Goal: Transaction & Acquisition: Purchase product/service

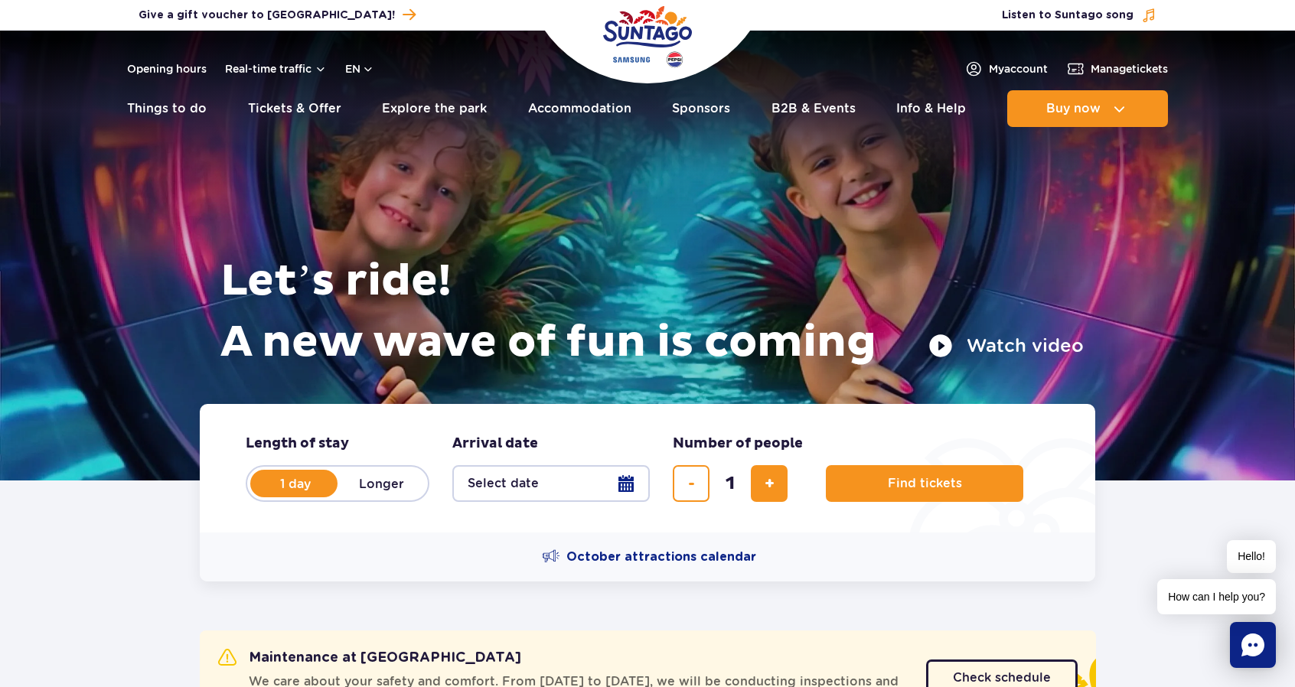
click at [373, 487] on label "Longer" at bounding box center [380, 484] width 87 height 32
click at [354, 497] on input "Longer" at bounding box center [345, 498] width 17 height 3
radio input "false"
radio input "true"
click at [305, 481] on label "1 day" at bounding box center [295, 484] width 87 height 32
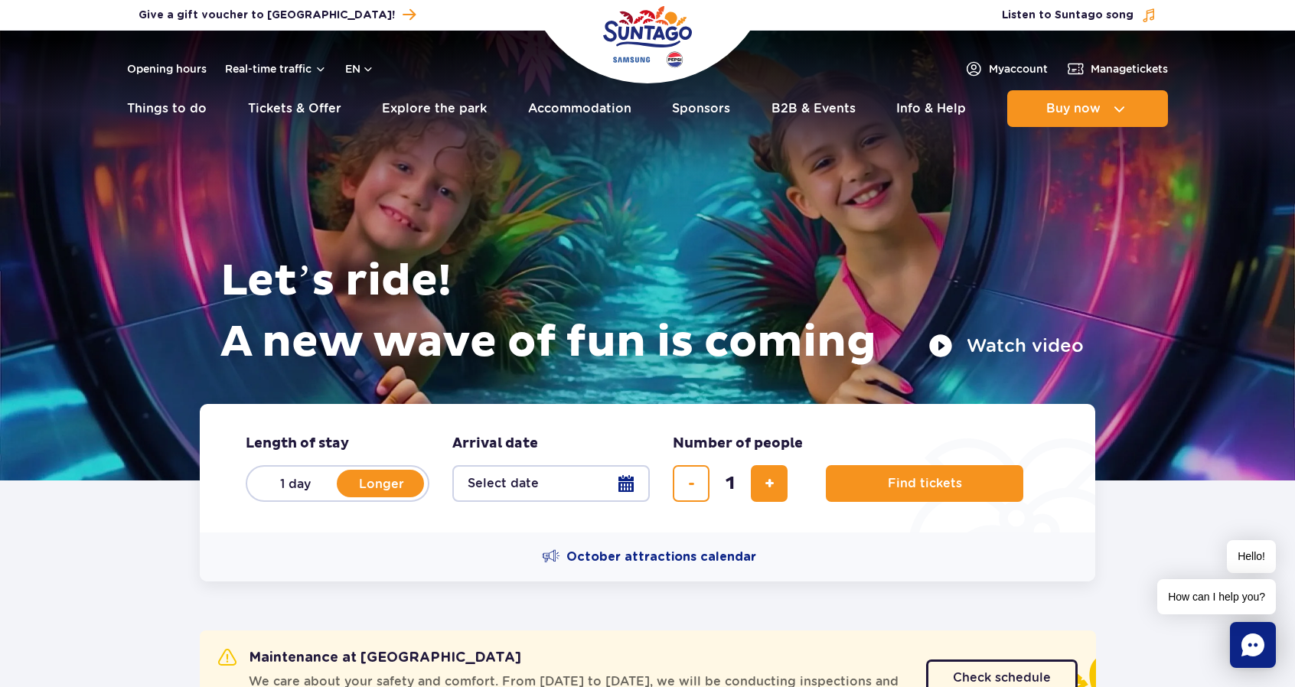
click at [269, 497] on input "1 day" at bounding box center [260, 498] width 17 height 3
radio input "true"
click at [588, 489] on button "Select date" at bounding box center [550, 483] width 197 height 37
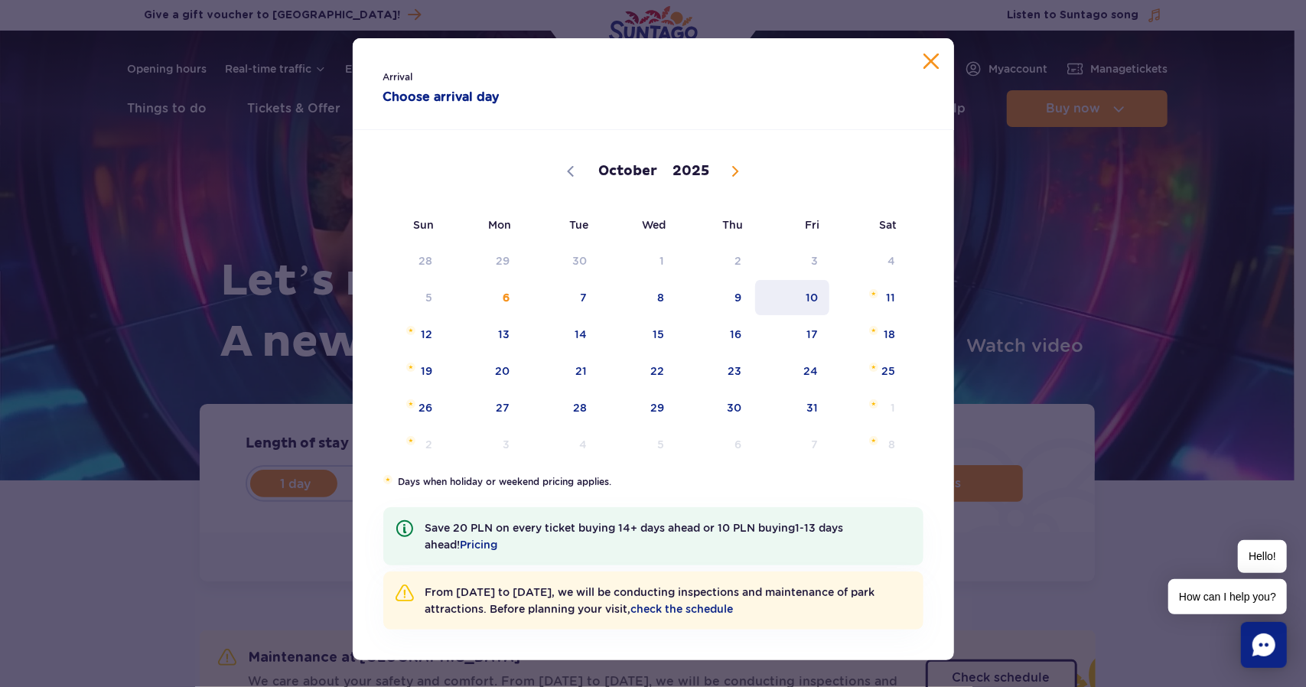
click at [792, 303] on span "10" at bounding box center [792, 297] width 77 height 35
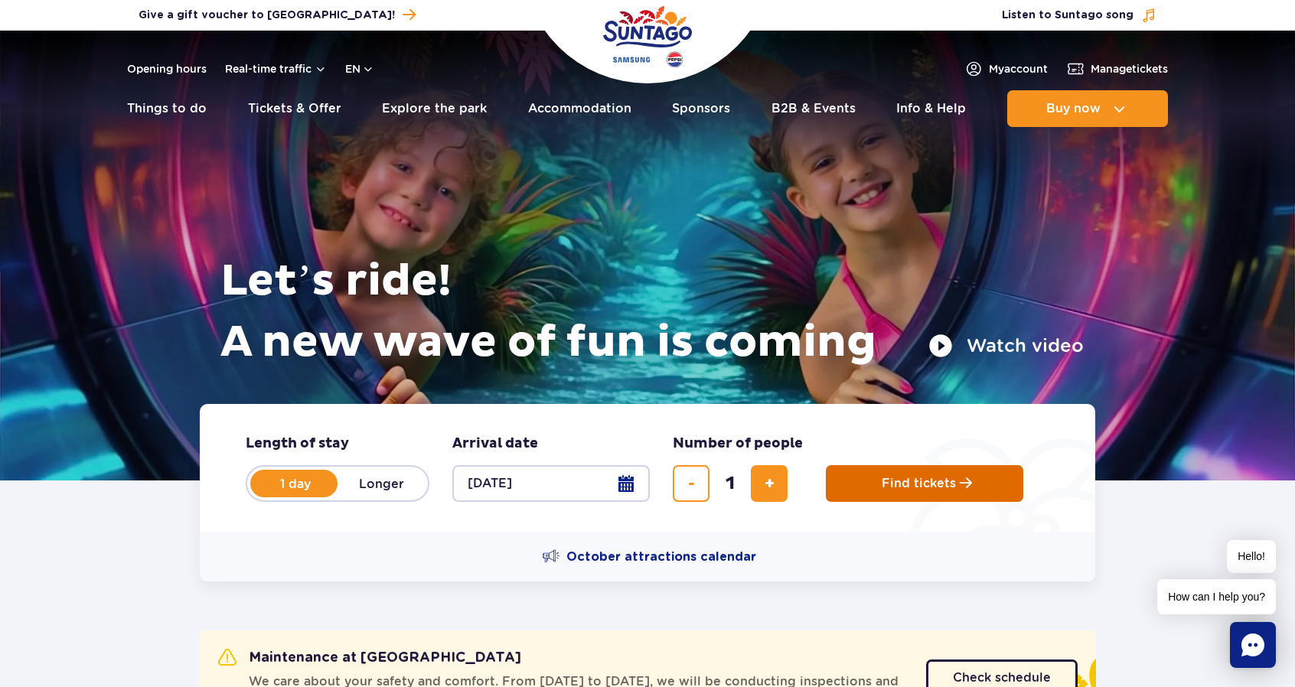
click at [924, 480] on span "Find tickets" at bounding box center [919, 484] width 74 height 14
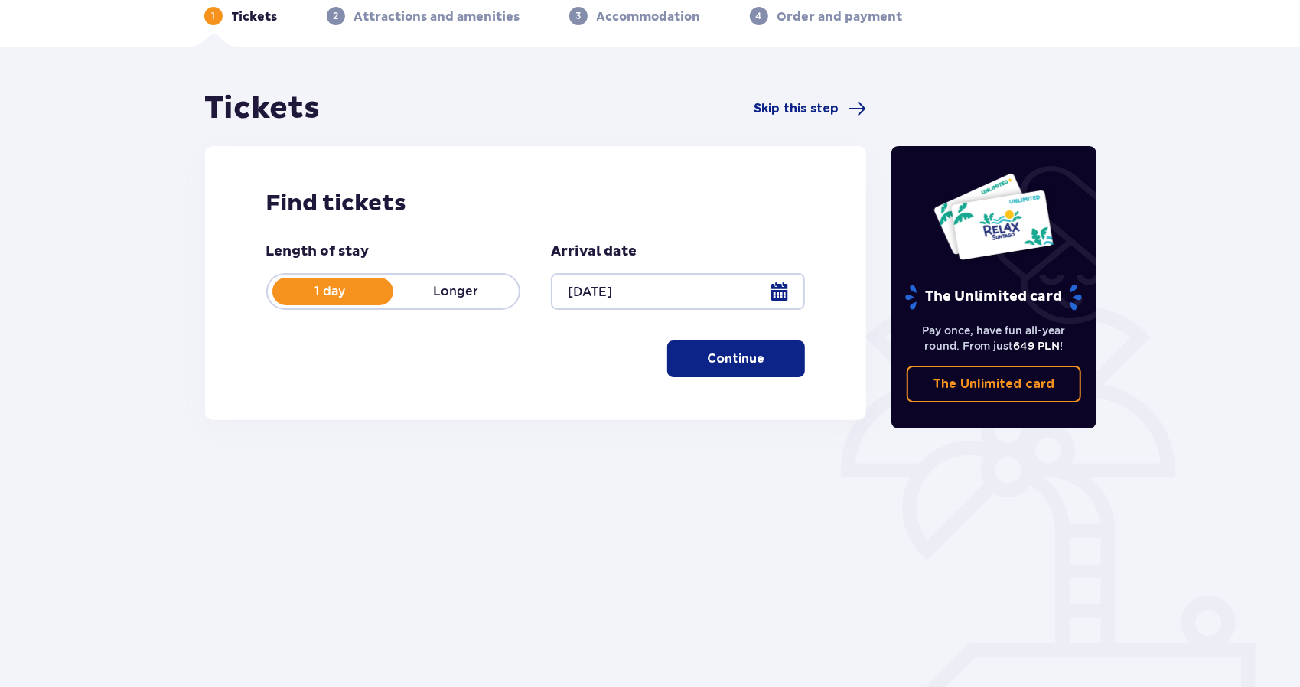
scroll to position [93, 0]
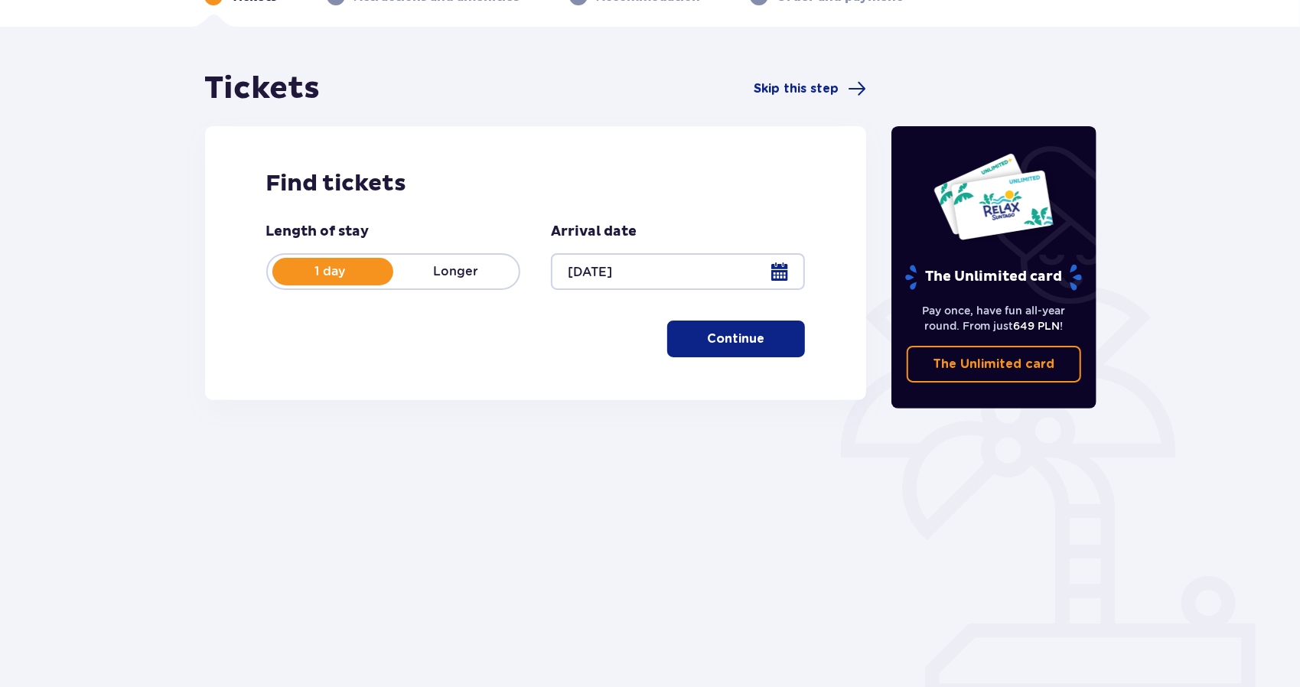
click at [729, 342] on p "Continue" at bounding box center [736, 339] width 57 height 17
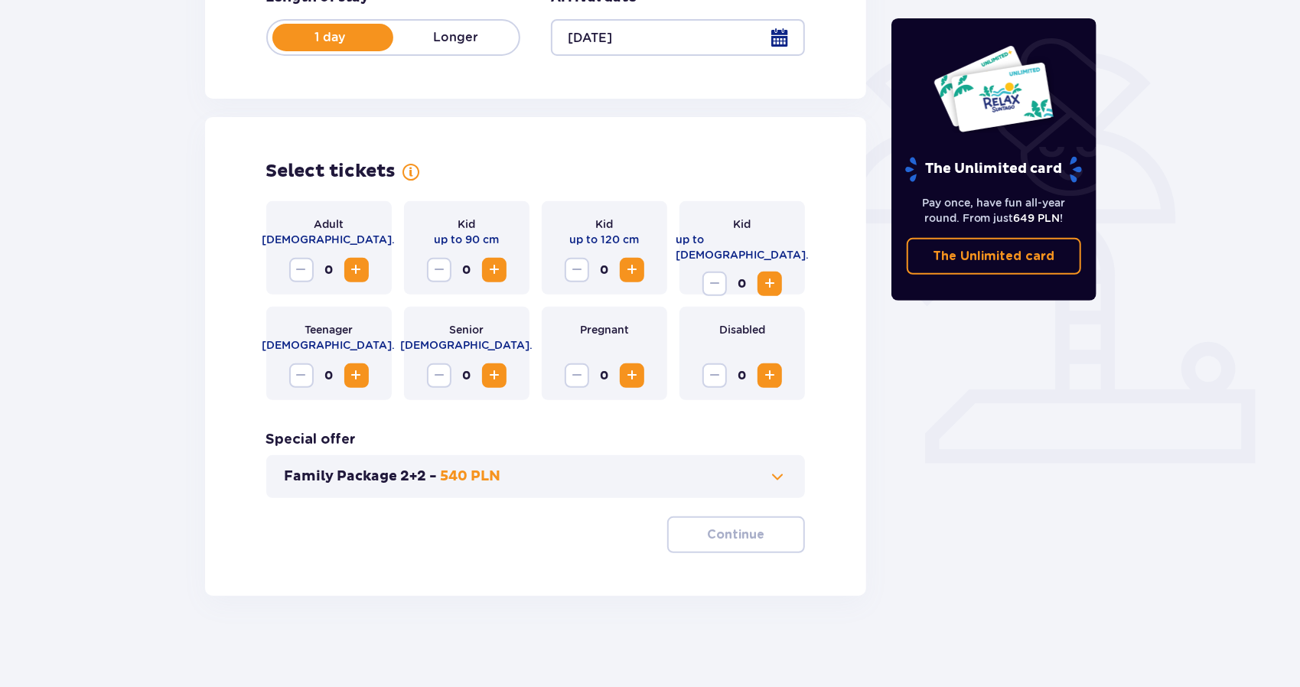
scroll to position [328, 0]
click at [344, 275] on button "Increase" at bounding box center [356, 269] width 24 height 24
click at [755, 531] on button "Continue" at bounding box center [736, 534] width 138 height 37
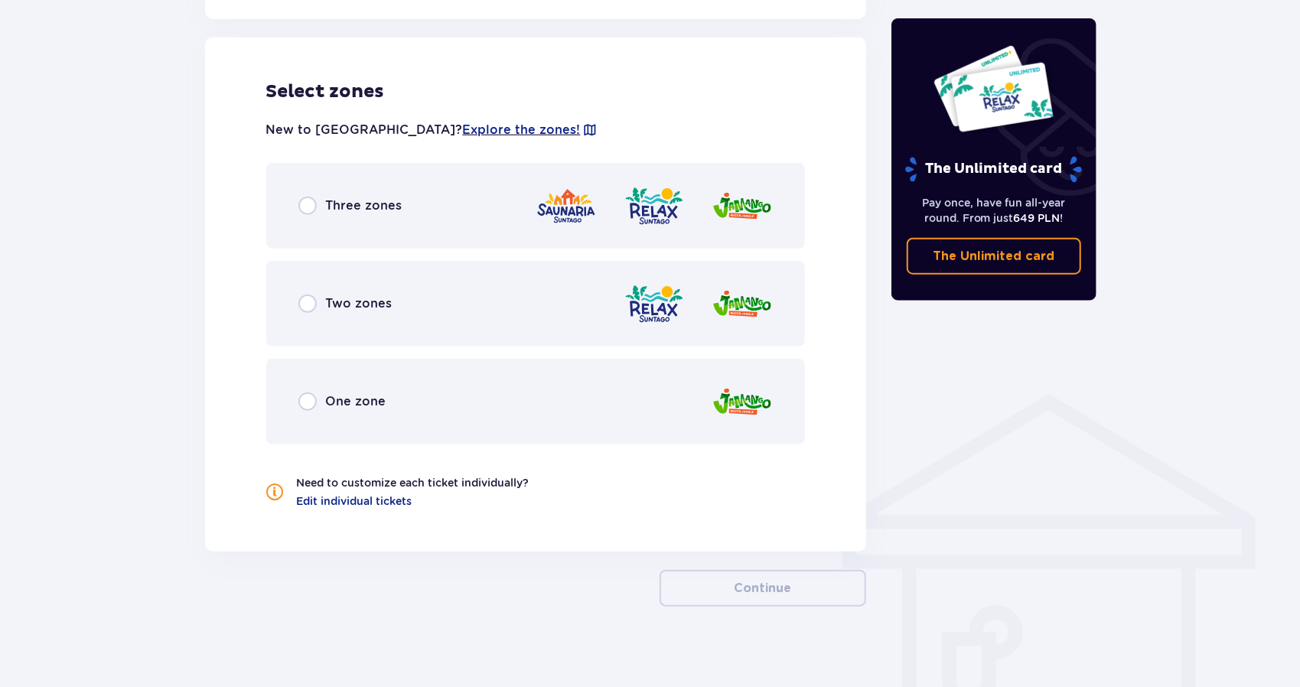
scroll to position [849, 0]
drag, startPoint x: 289, startPoint y: 215, endPoint x: 302, endPoint y: 217, distance: 12.5
click at [294, 215] on div "Three zones" at bounding box center [535, 205] width 539 height 86
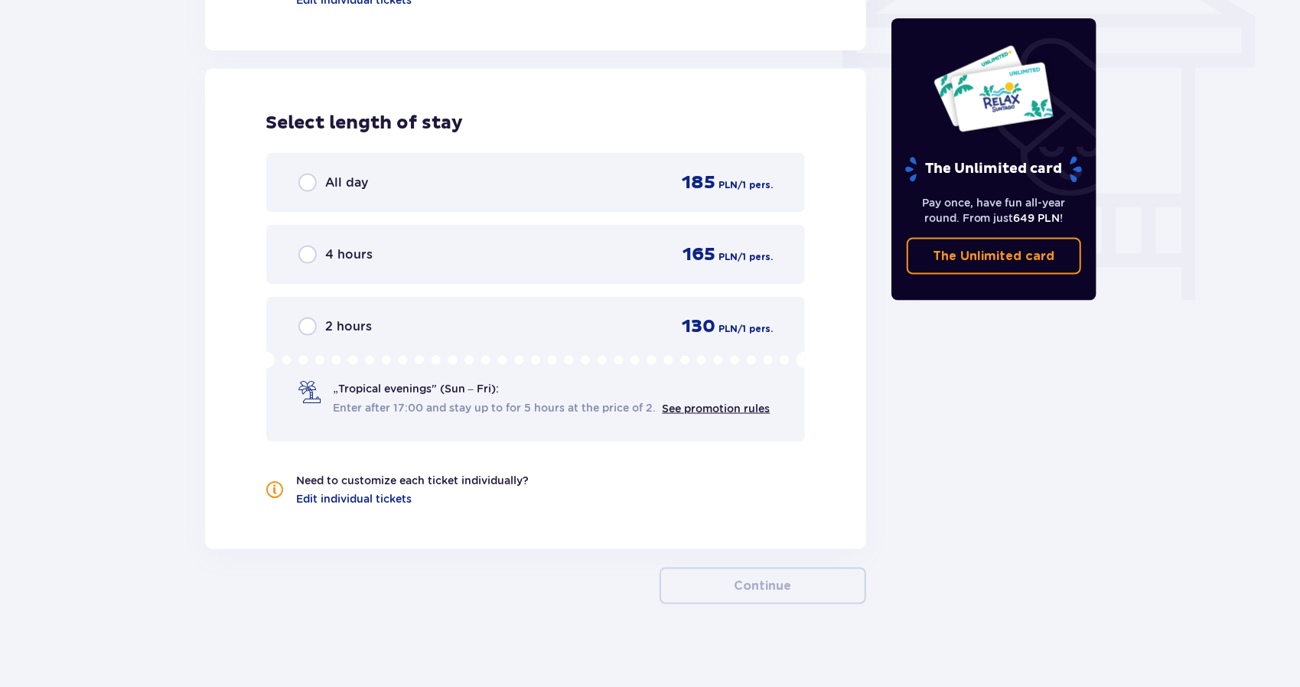
scroll to position [1359, 0]
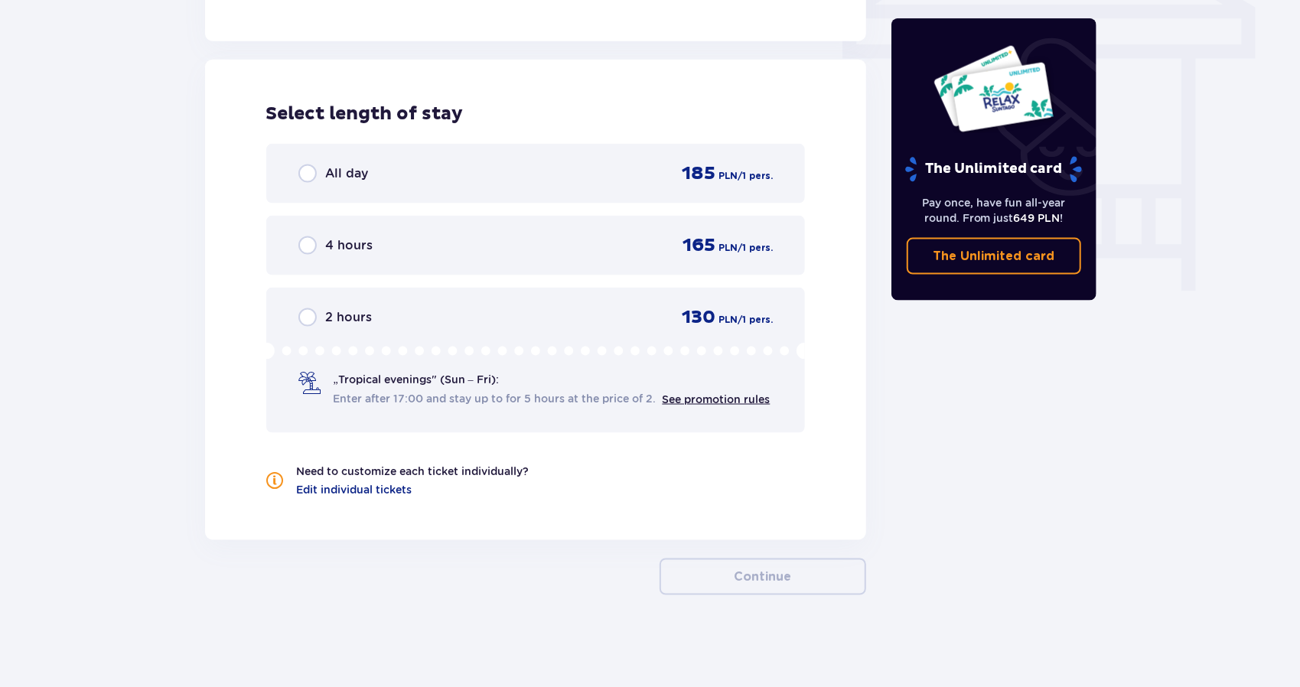
click at [298, 247] on input "radio" at bounding box center [307, 245] width 18 height 18
radio input "true"
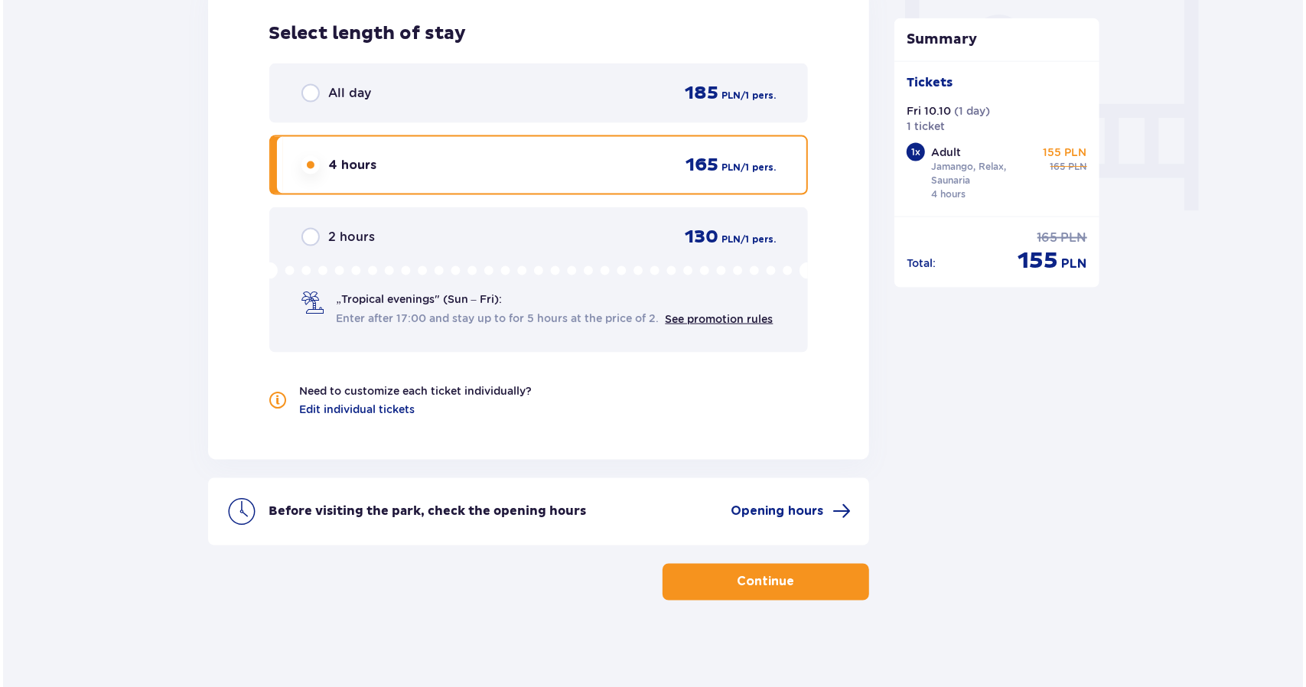
scroll to position [1445, 0]
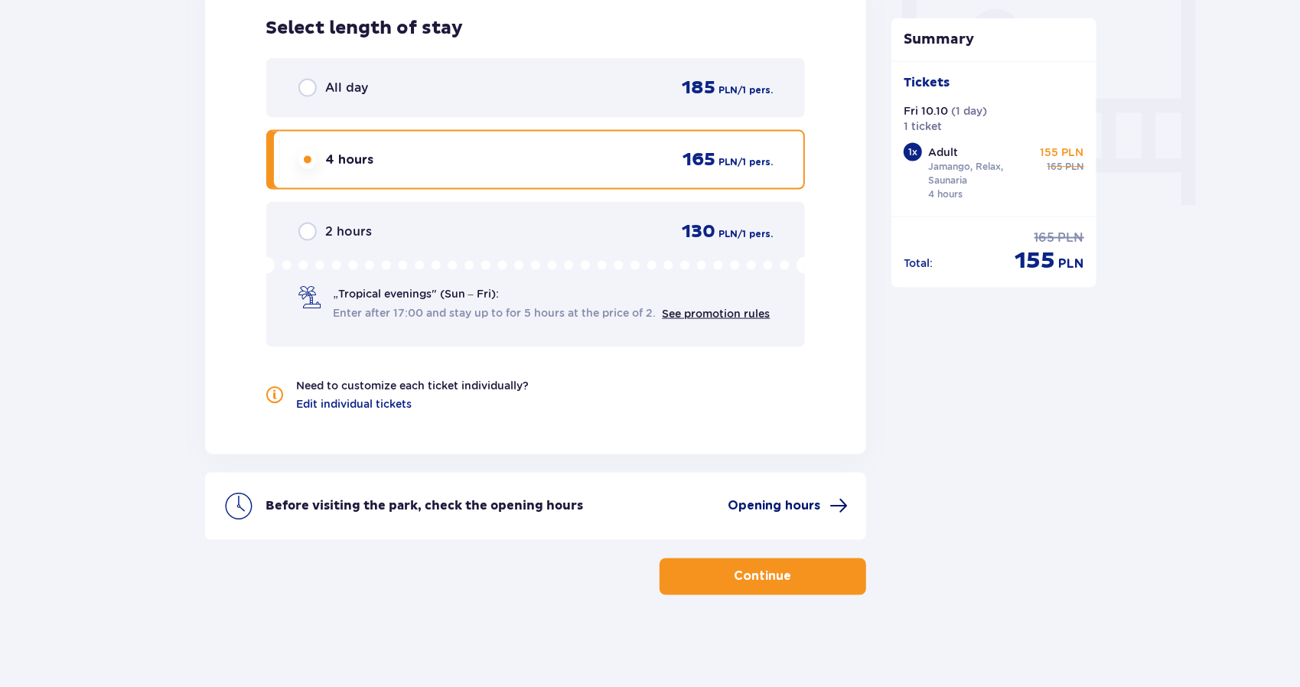
click at [800, 512] on span "Opening hours" at bounding box center [774, 506] width 93 height 17
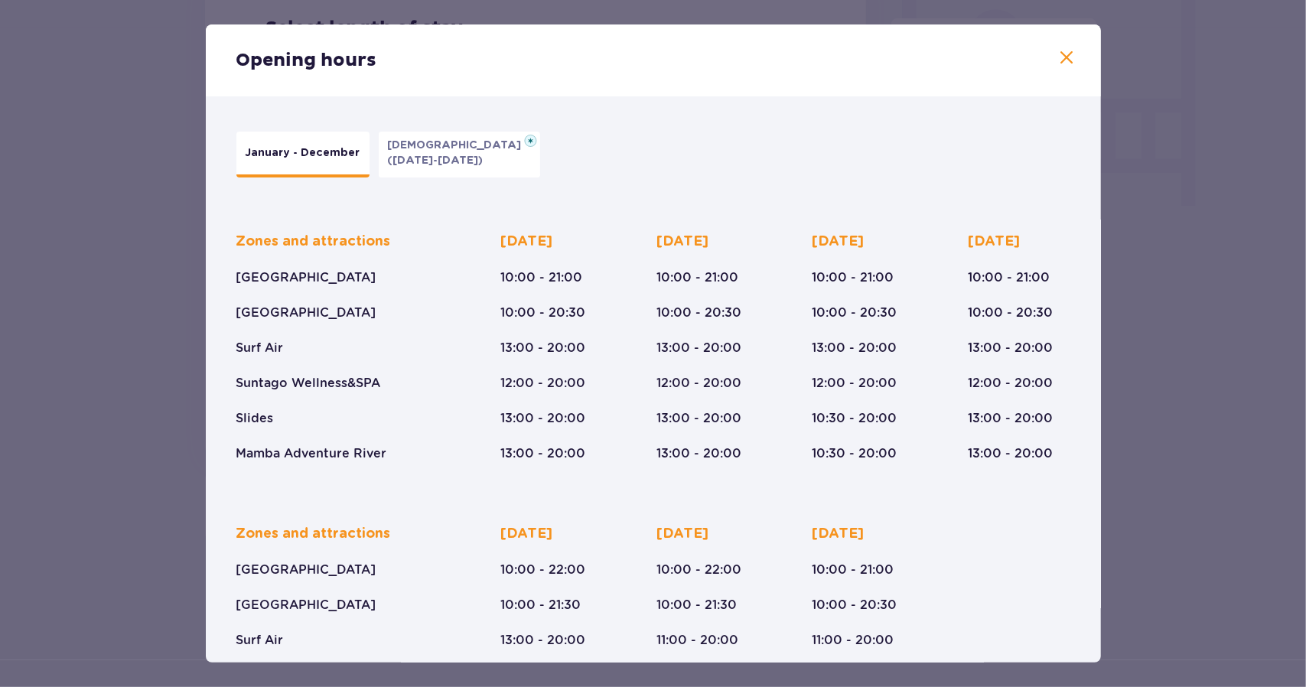
click at [433, 158] on p "(Jan 5-6, 2026)" at bounding box center [436, 160] width 96 height 15
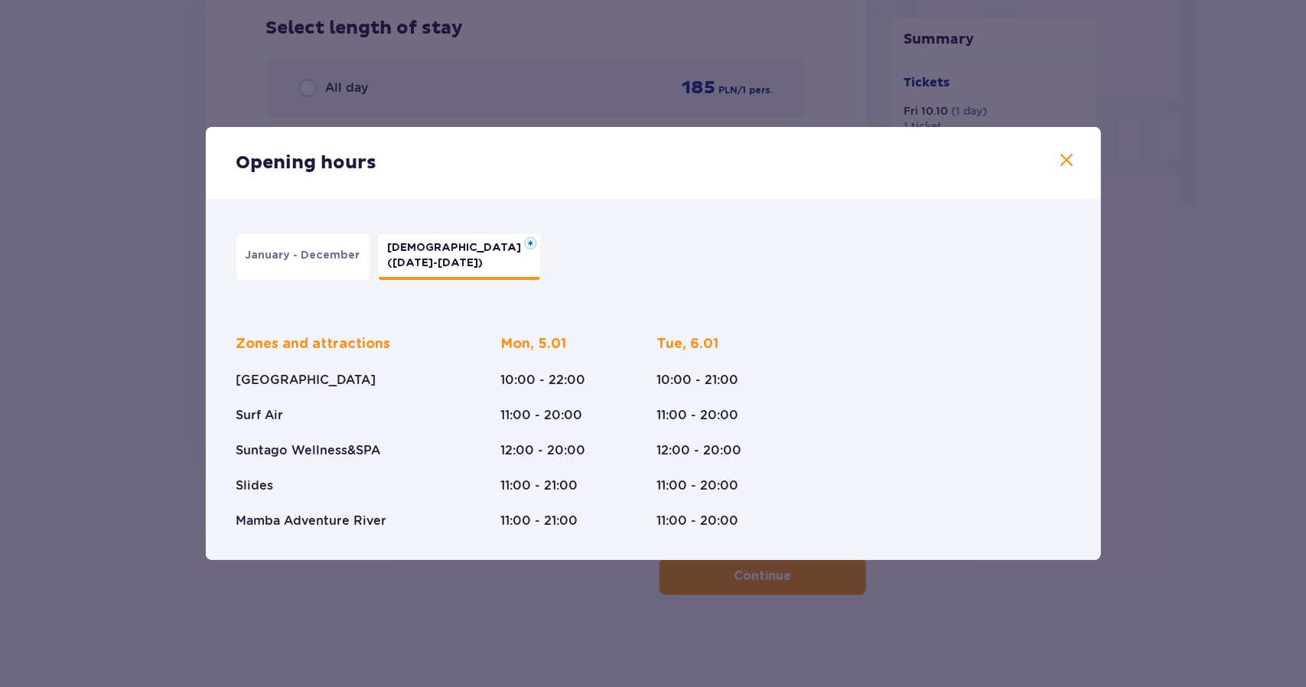
click at [300, 256] on p "January - December" at bounding box center [303, 255] width 115 height 15
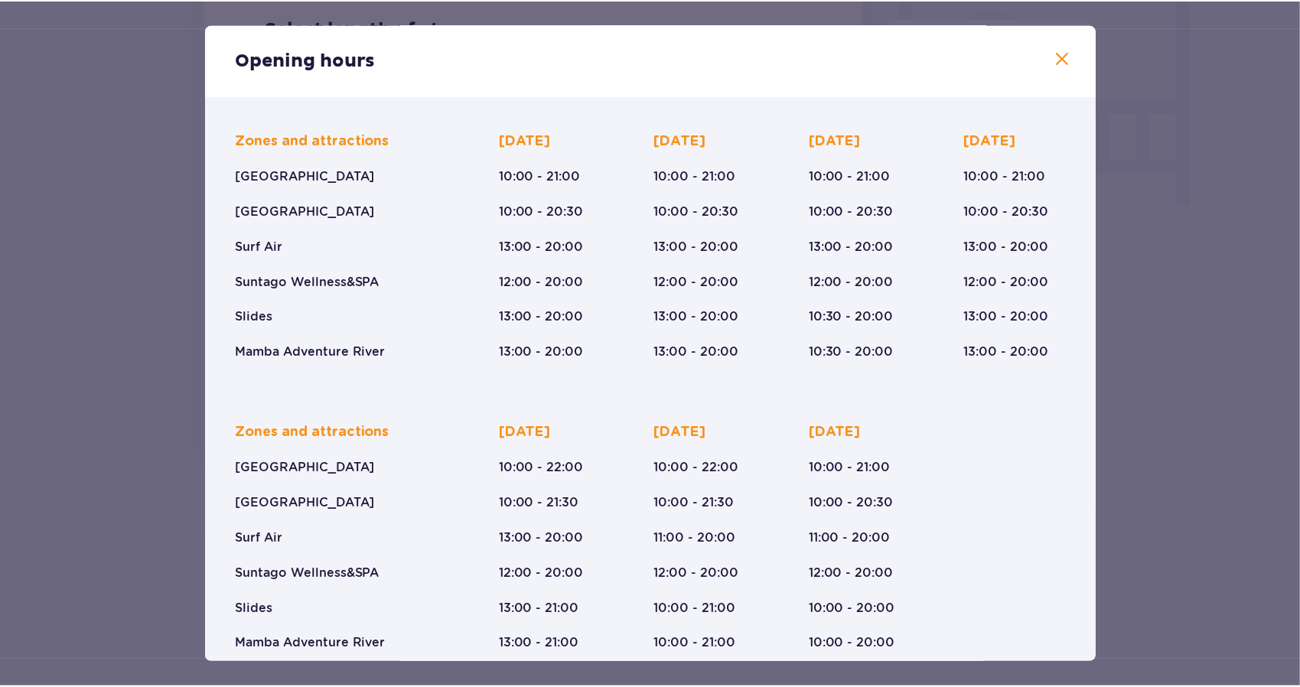
scroll to position [122, 0]
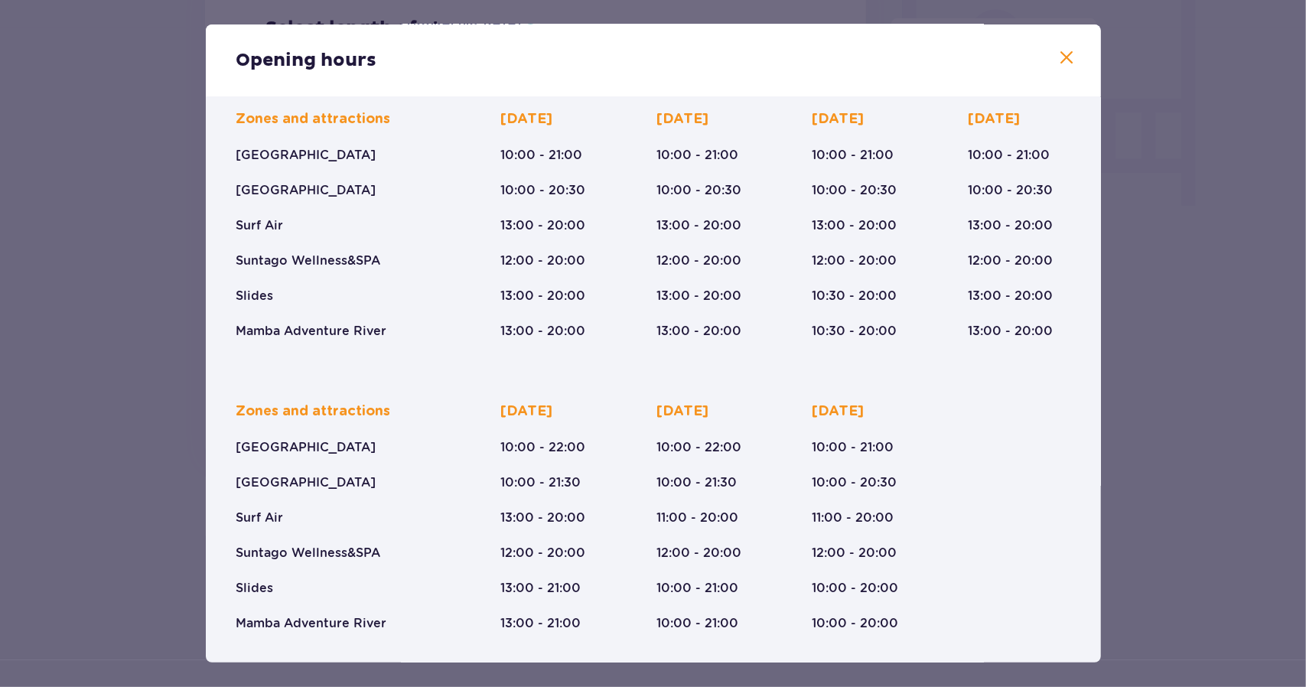
click at [1058, 53] on span at bounding box center [1067, 58] width 18 height 18
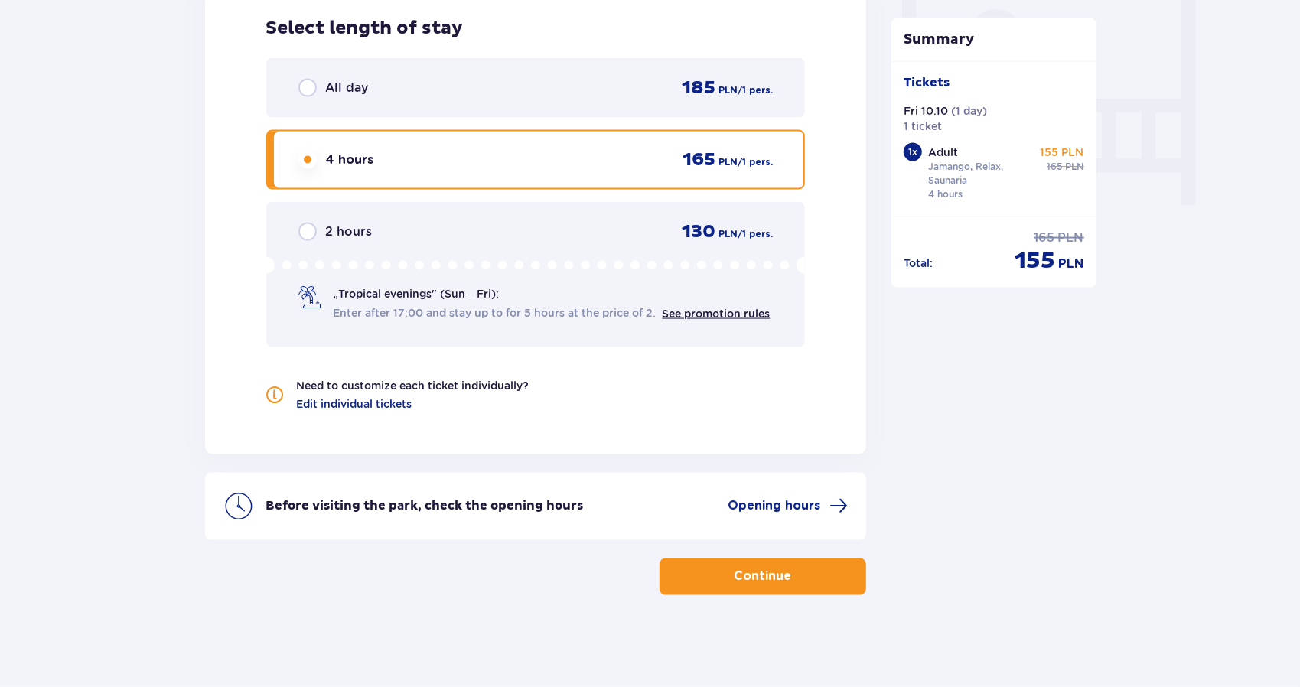
click at [482, 310] on span "Enter after 17:00 and stay up to for 5 hours at the price of 2." at bounding box center [495, 312] width 323 height 15
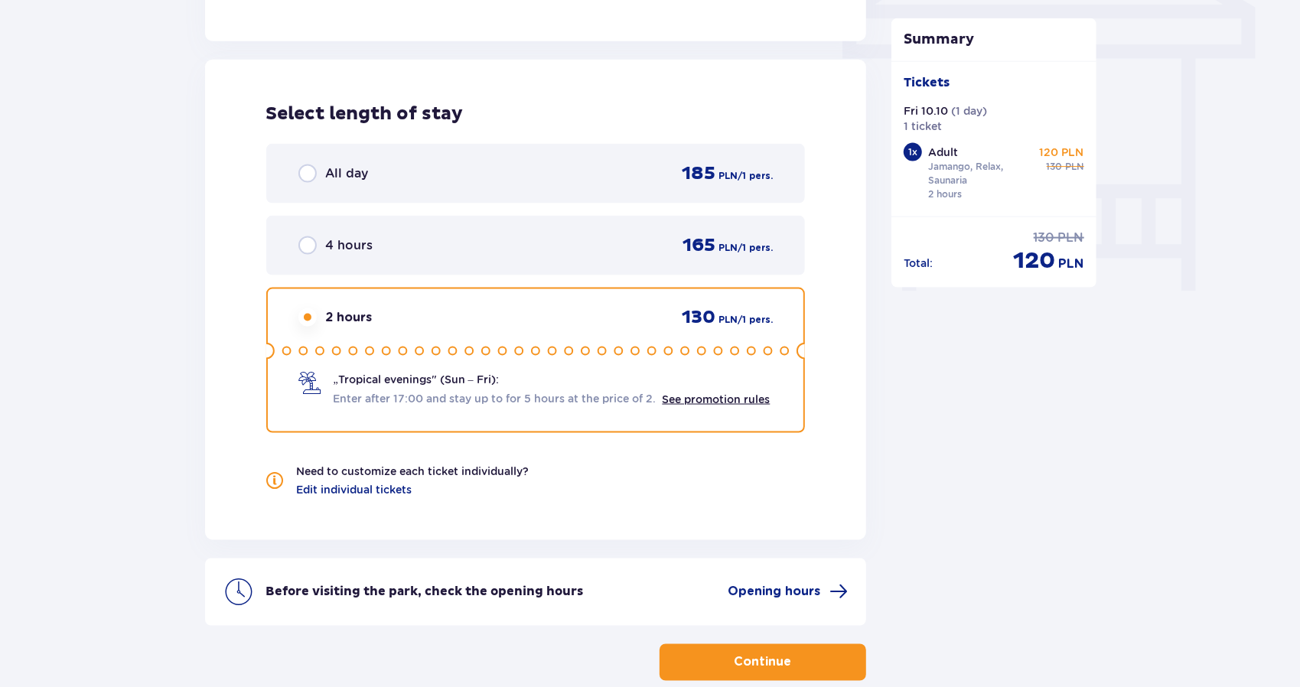
scroll to position [1445, 0]
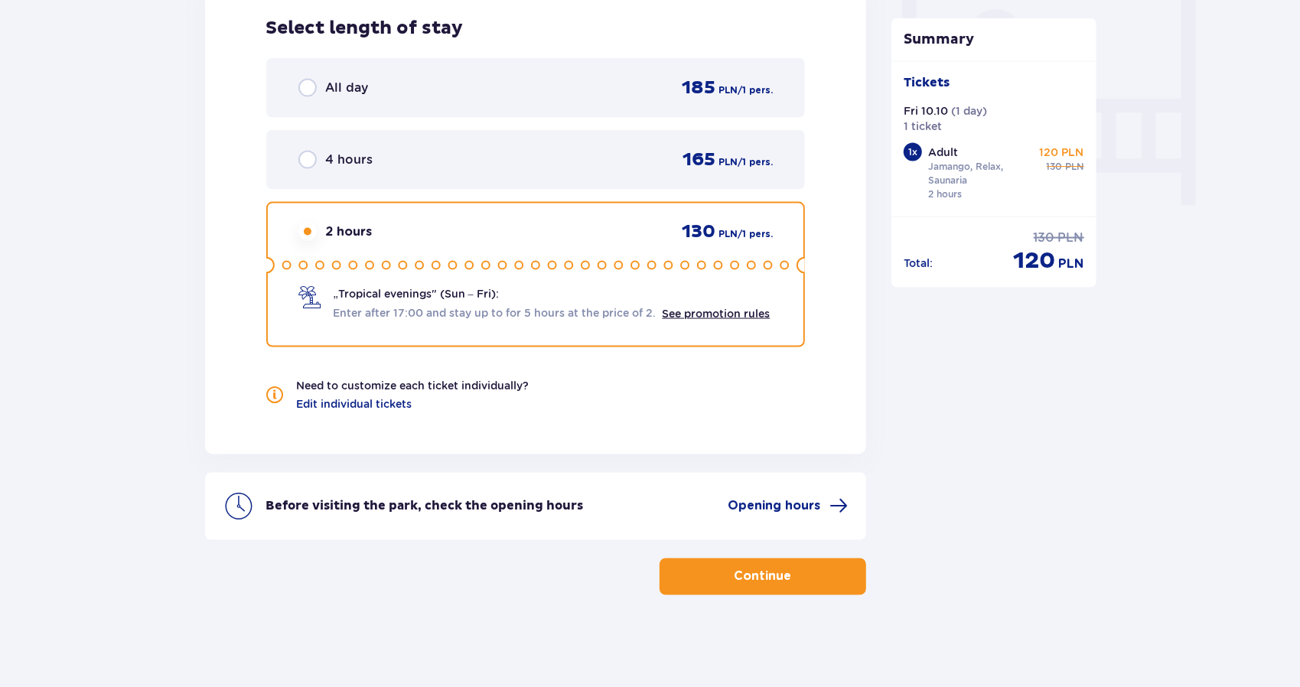
click at [341, 139] on div "4 hours 165 PLN / 1 pers." at bounding box center [535, 160] width 539 height 60
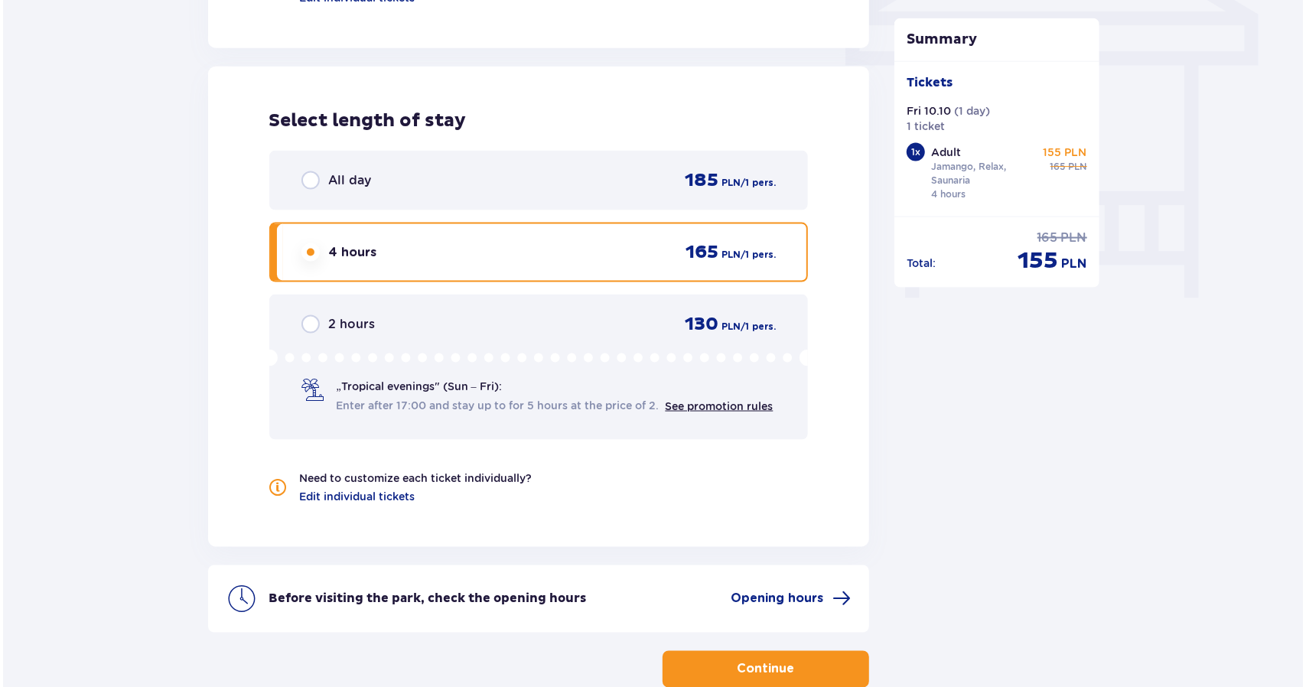
scroll to position [1368, 0]
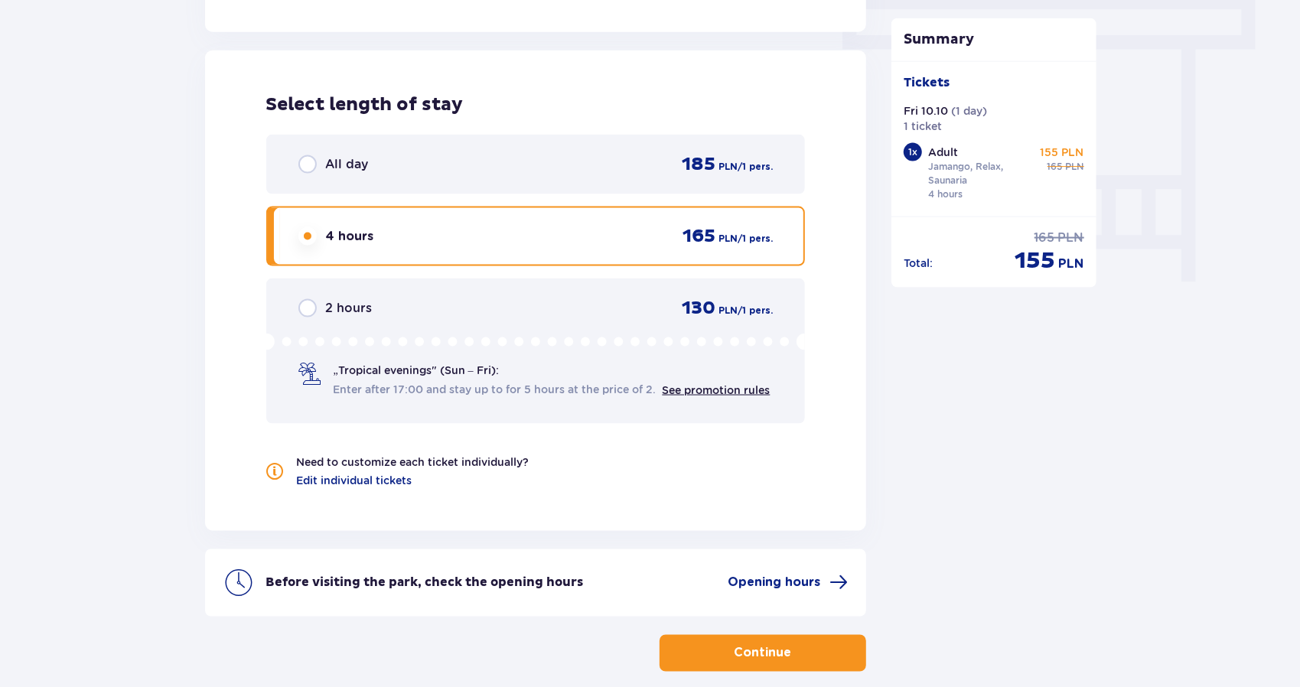
click at [770, 592] on div "Before visiting the park, check the opening hours Opening hours" at bounding box center [536, 582] width 662 height 67
click at [837, 583] on span at bounding box center [839, 583] width 18 height 18
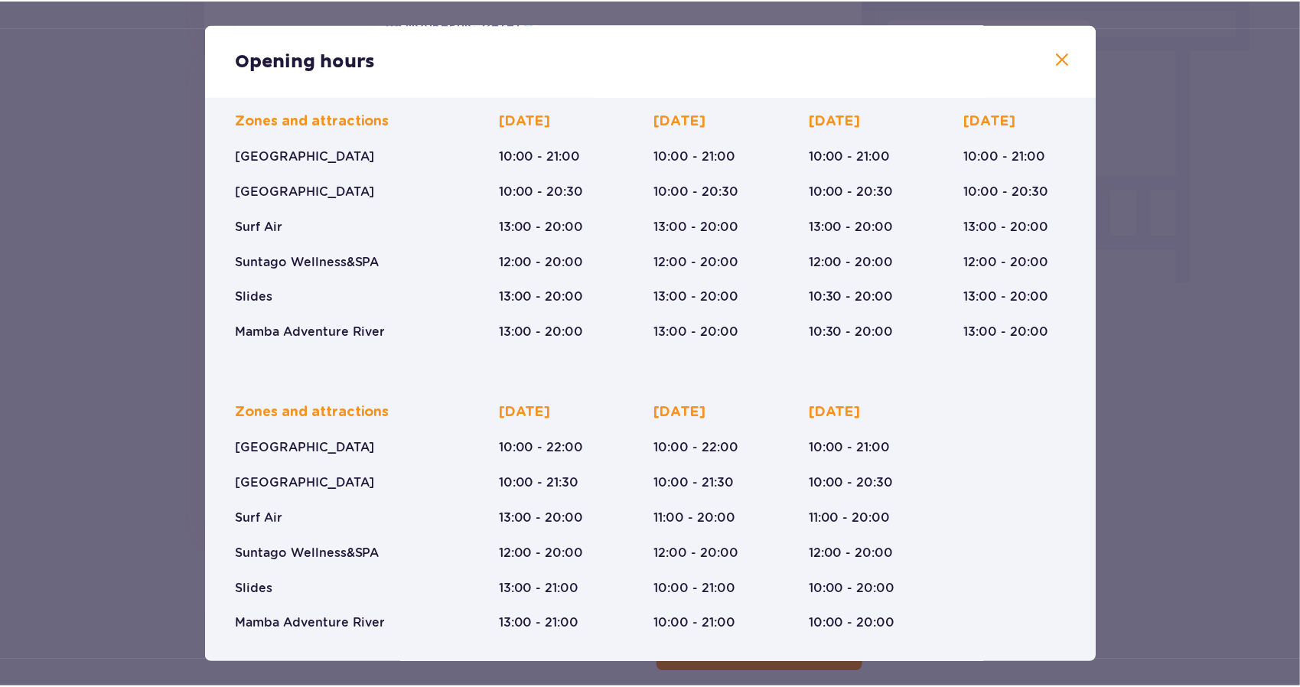
scroll to position [122, 0]
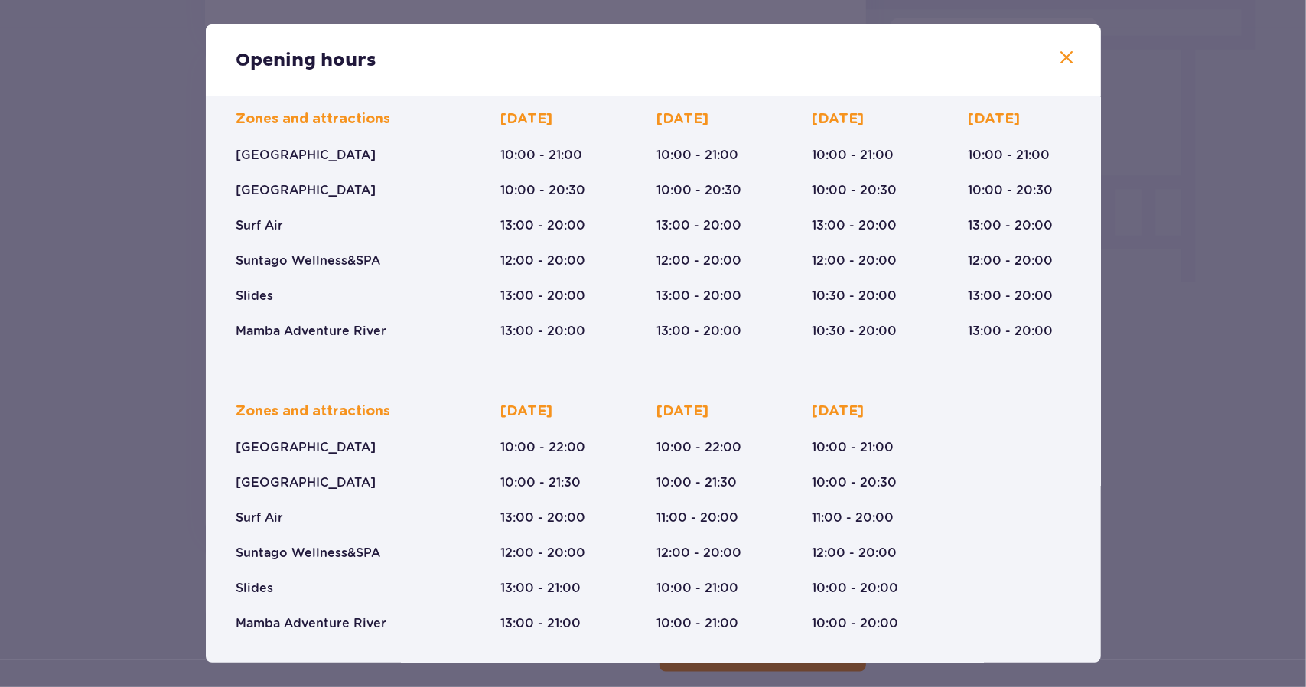
click at [1068, 59] on span at bounding box center [1067, 58] width 18 height 18
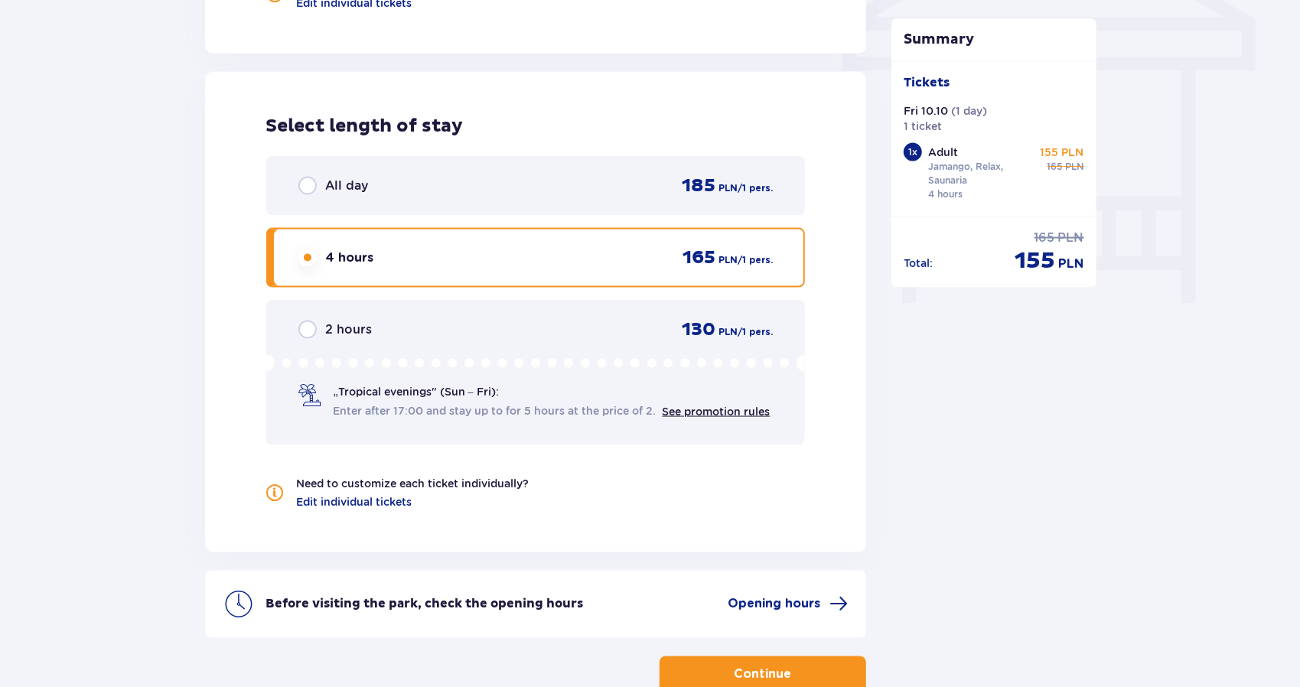
scroll to position [1377, 0]
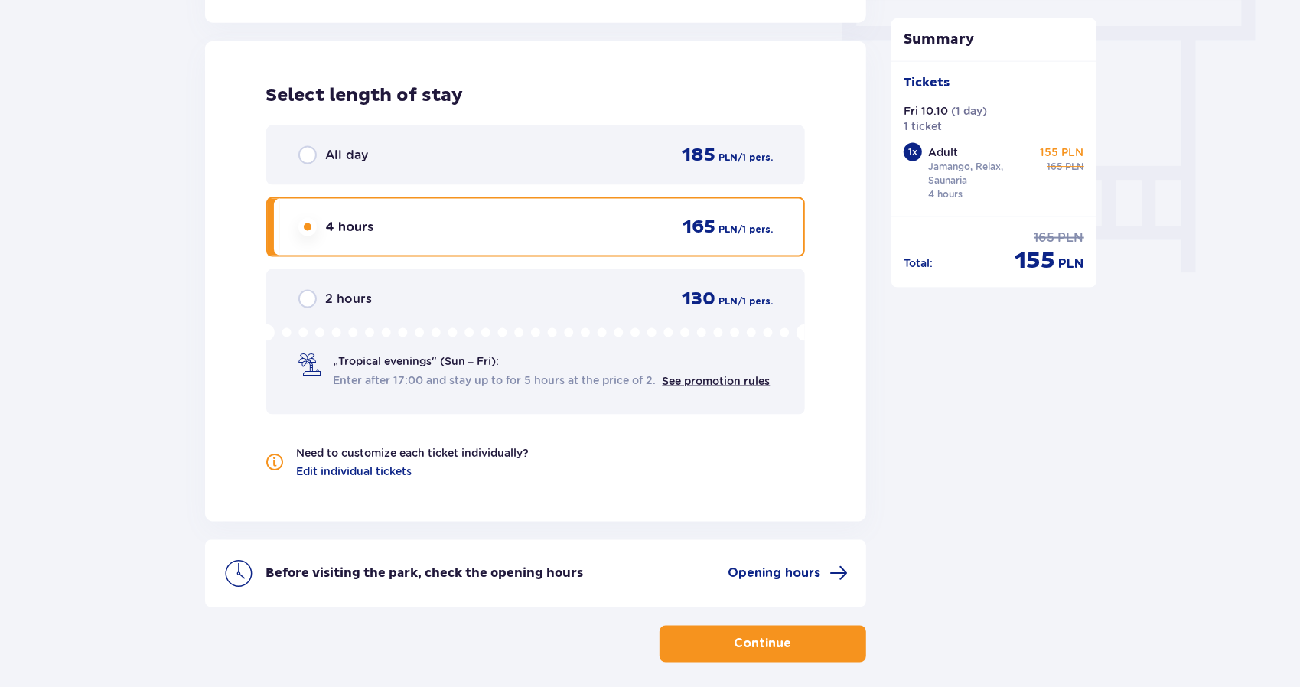
click at [742, 655] on button "Continue" at bounding box center [763, 644] width 207 height 37
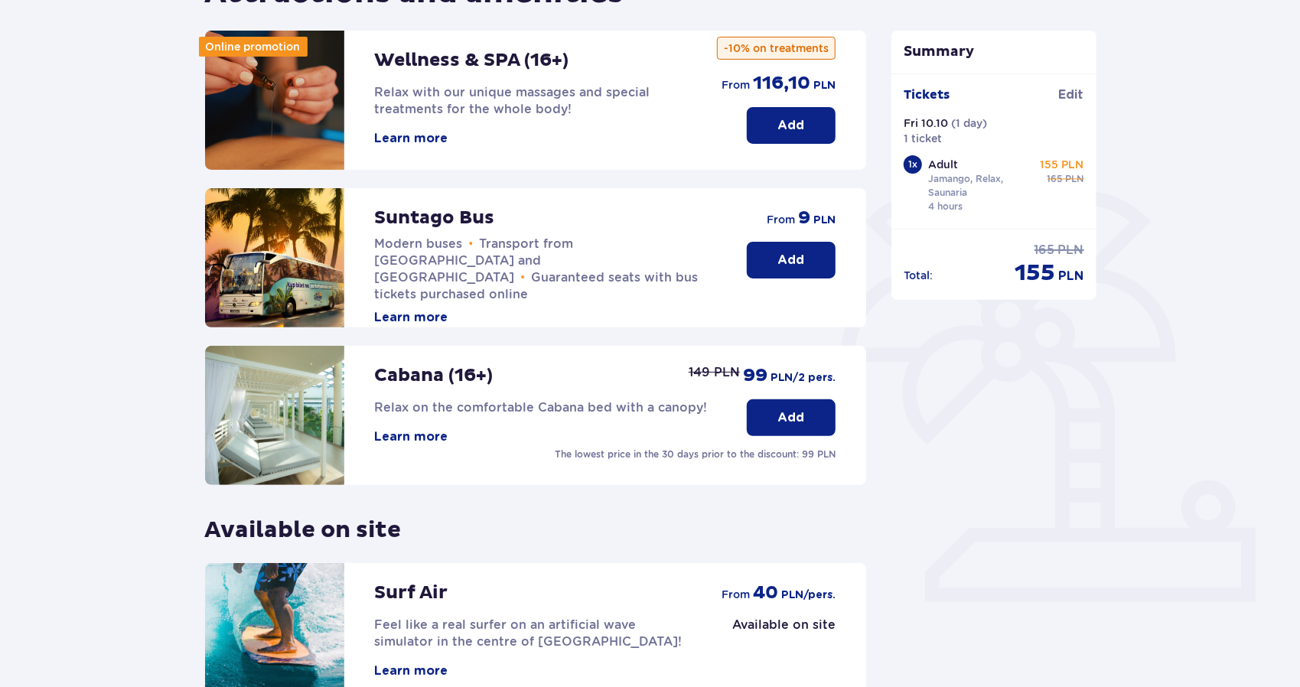
scroll to position [306, 0]
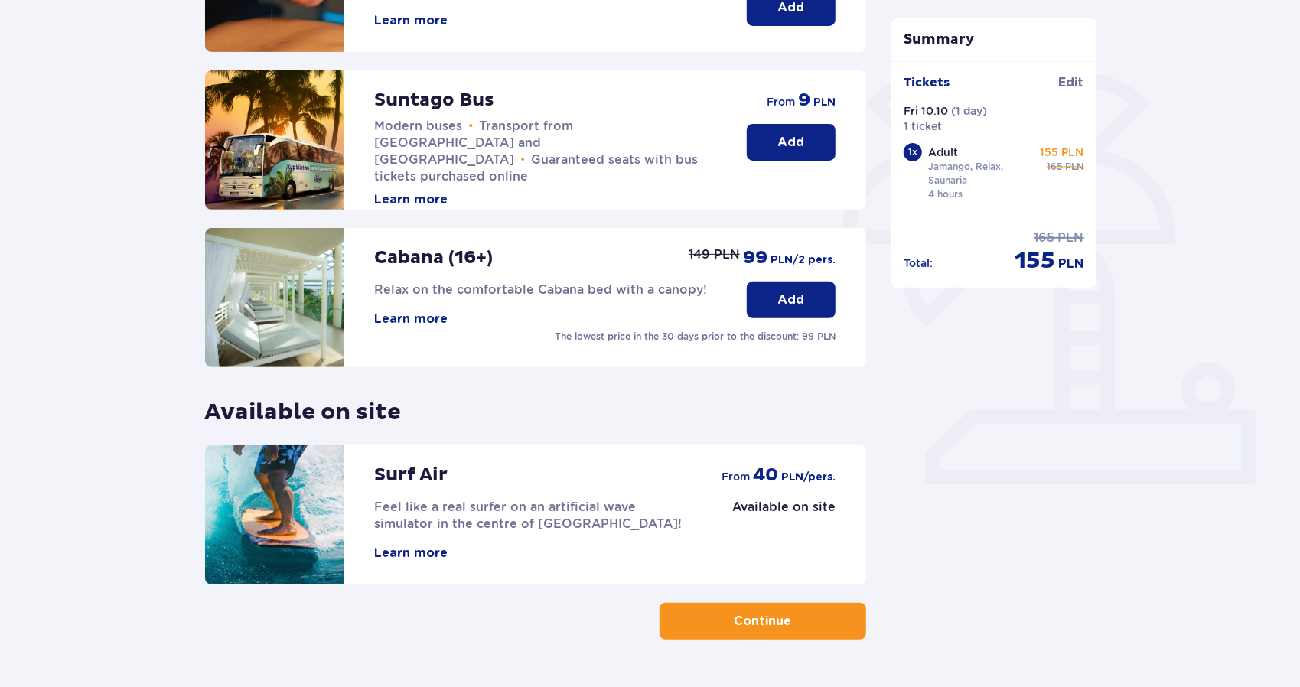
click at [770, 629] on p "Continue" at bounding box center [763, 621] width 57 height 17
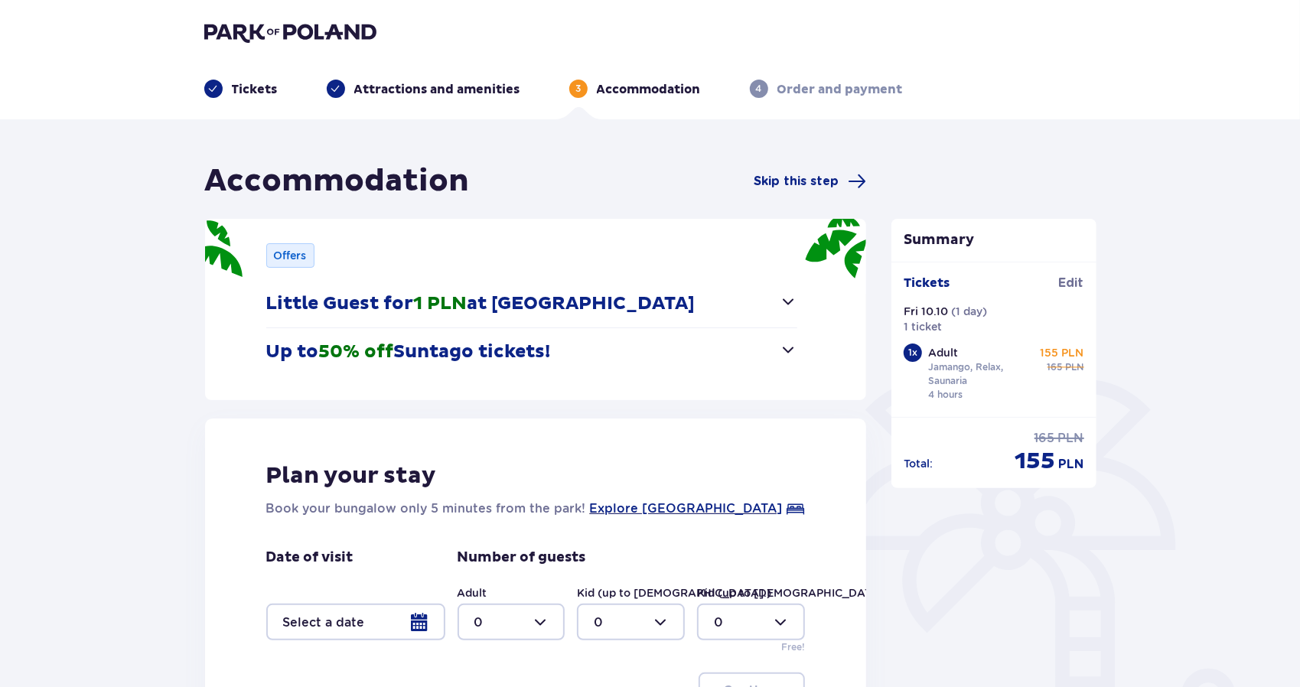
click at [797, 305] on span "button" at bounding box center [788, 301] width 18 height 18
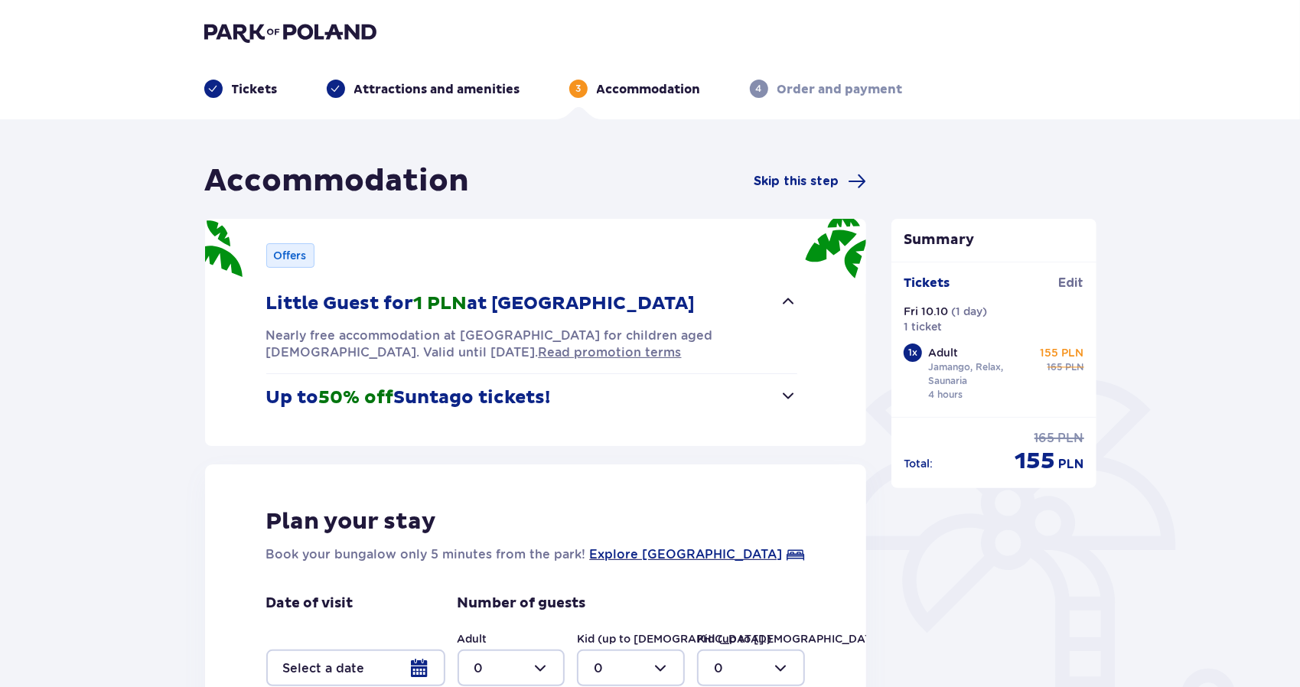
click at [774, 393] on button "Up to 50% off Suntago tickets!" at bounding box center [532, 397] width 532 height 47
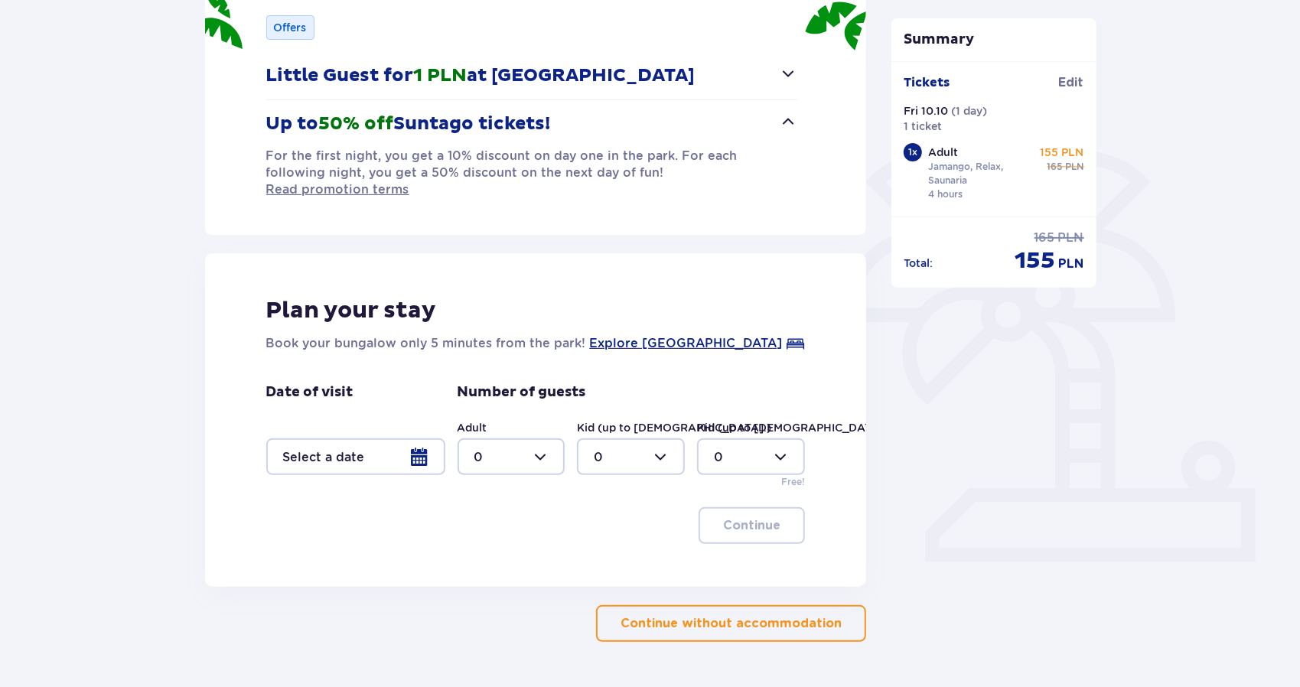
scroll to position [257, 0]
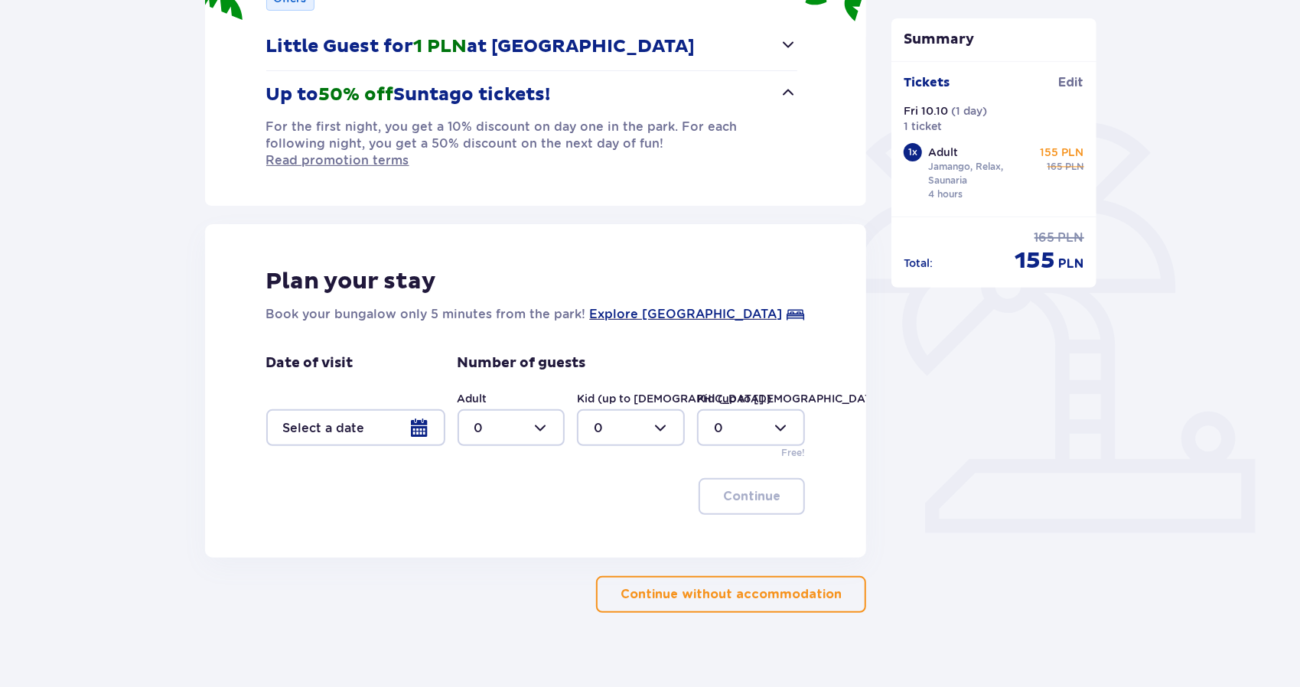
click at [364, 409] on div at bounding box center [355, 427] width 179 height 37
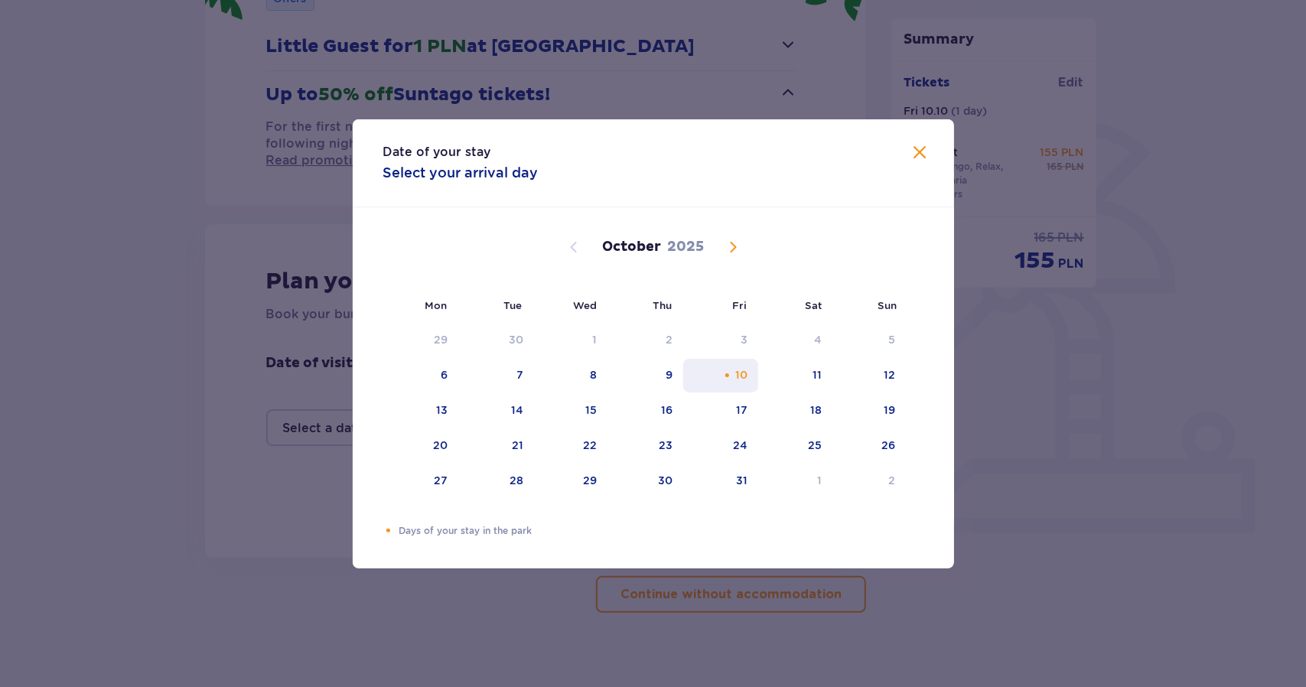
click at [745, 377] on div "10" at bounding box center [741, 374] width 12 height 15
click at [797, 365] on div "11" at bounding box center [795, 376] width 74 height 34
type input "10.10.25 - 11.10.25"
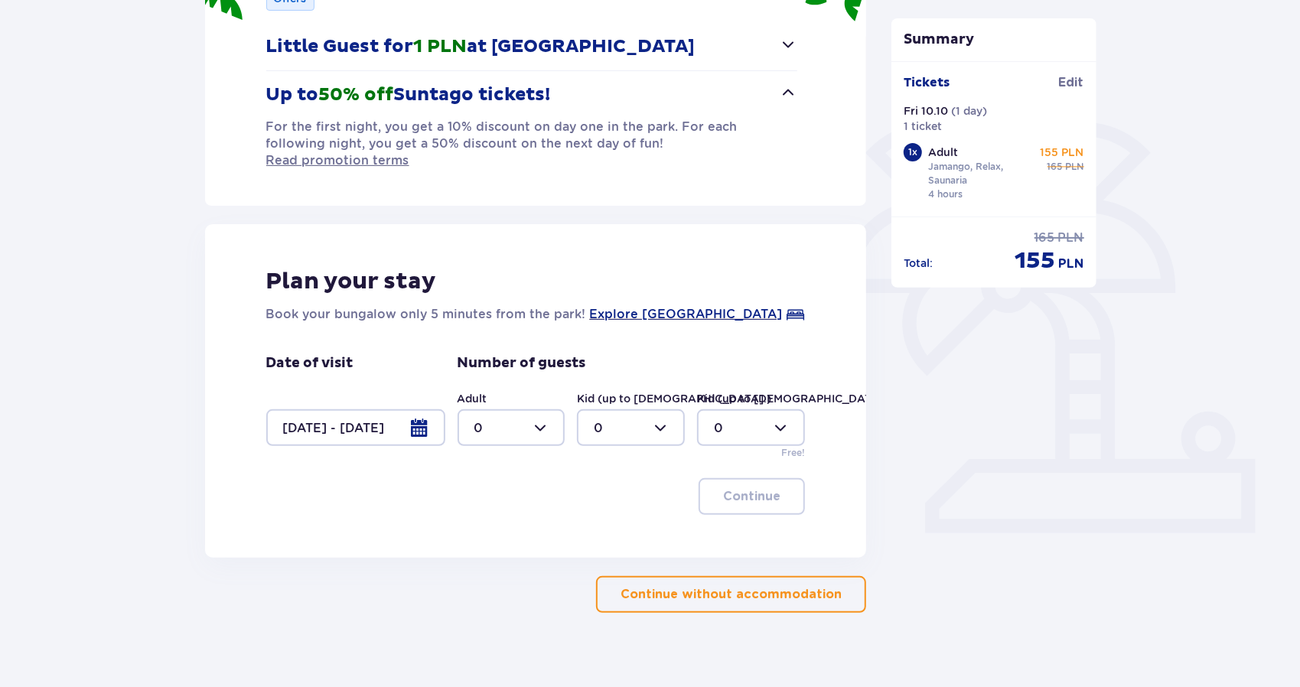
click at [543, 409] on div at bounding box center [512, 427] width 108 height 37
drag, startPoint x: 533, startPoint y: 471, endPoint x: 526, endPoint y: 479, distance: 10.4
click at [531, 474] on span "0 1 2 3 4 5 6 7 8 9 10 11 12 13 14 15 16 17 18" at bounding box center [512, 508] width 108 height 153
click at [526, 479] on span "1" at bounding box center [511, 489] width 105 height 32
type input "1"
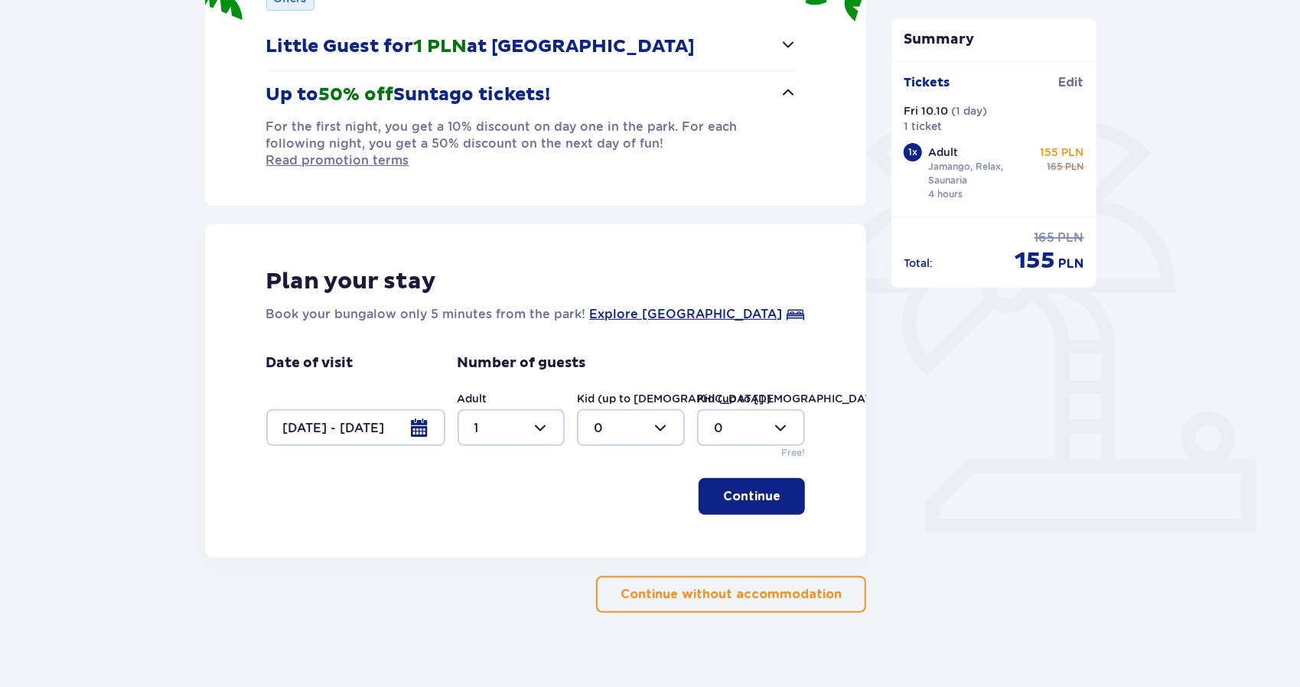
click at [772, 478] on button "Continue" at bounding box center [752, 496] width 106 height 37
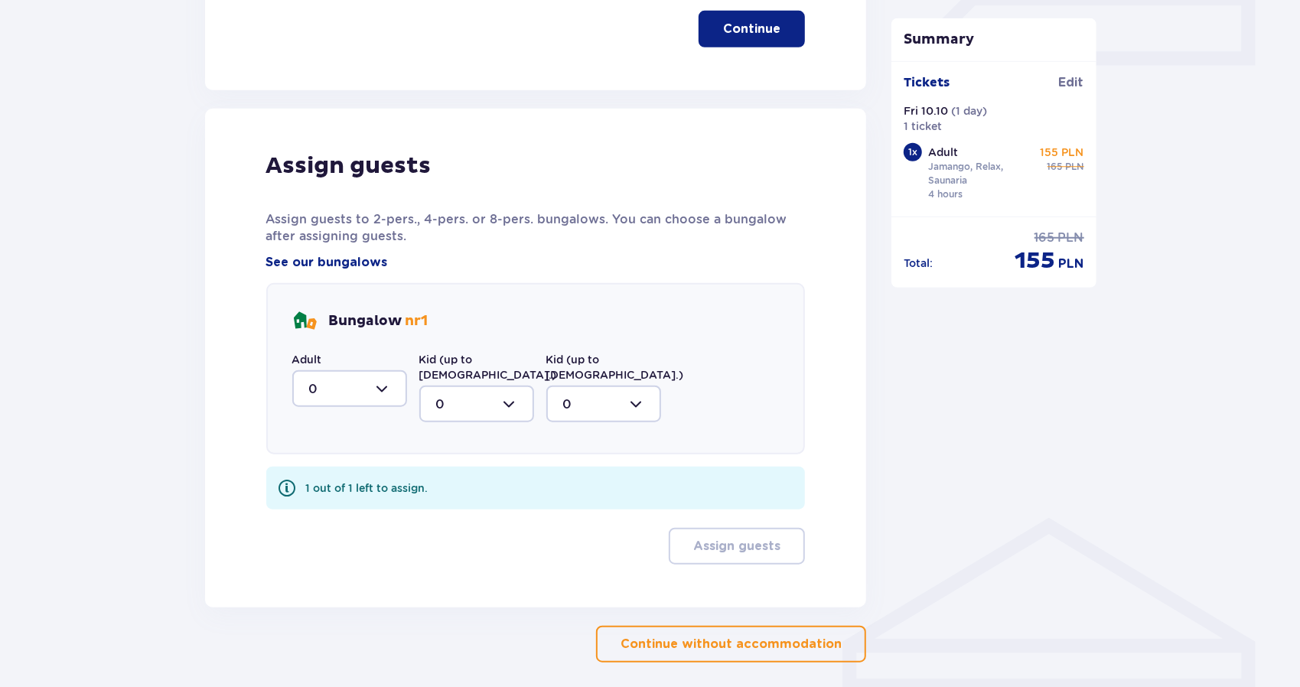
scroll to position [759, 0]
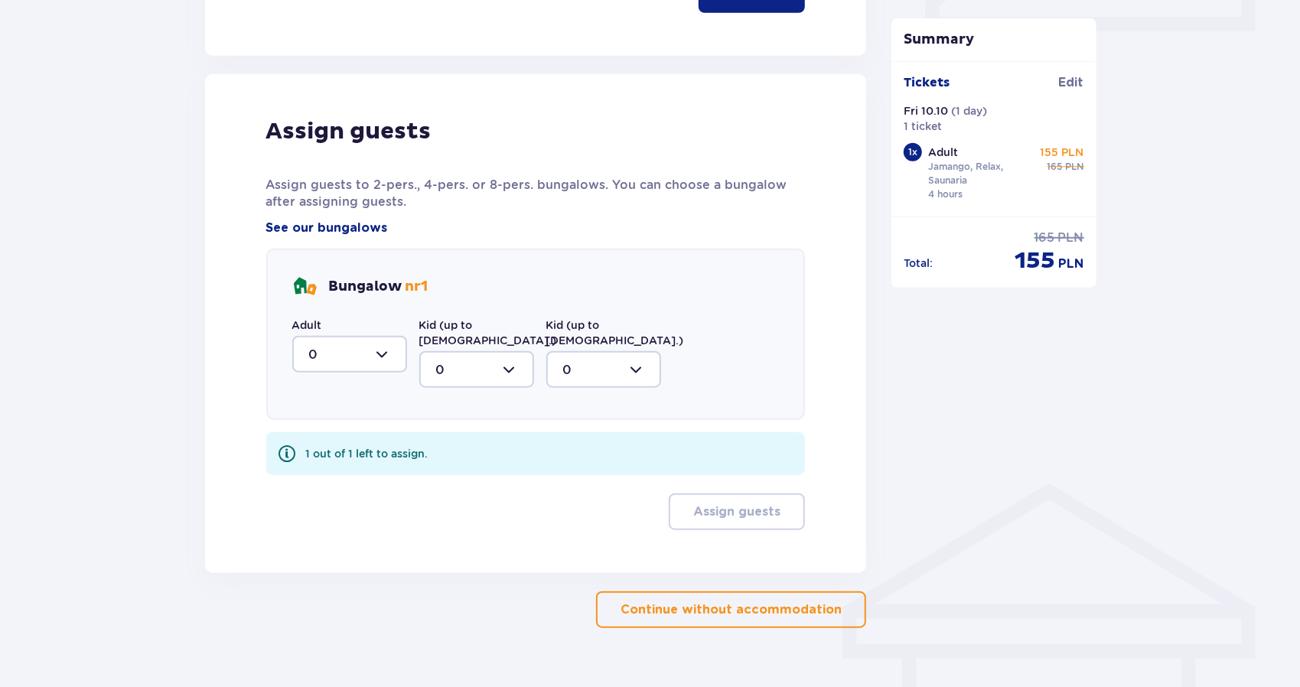
click at [379, 336] on div at bounding box center [349, 354] width 115 height 37
click at [352, 425] on div "1" at bounding box center [349, 433] width 81 height 17
type input "1"
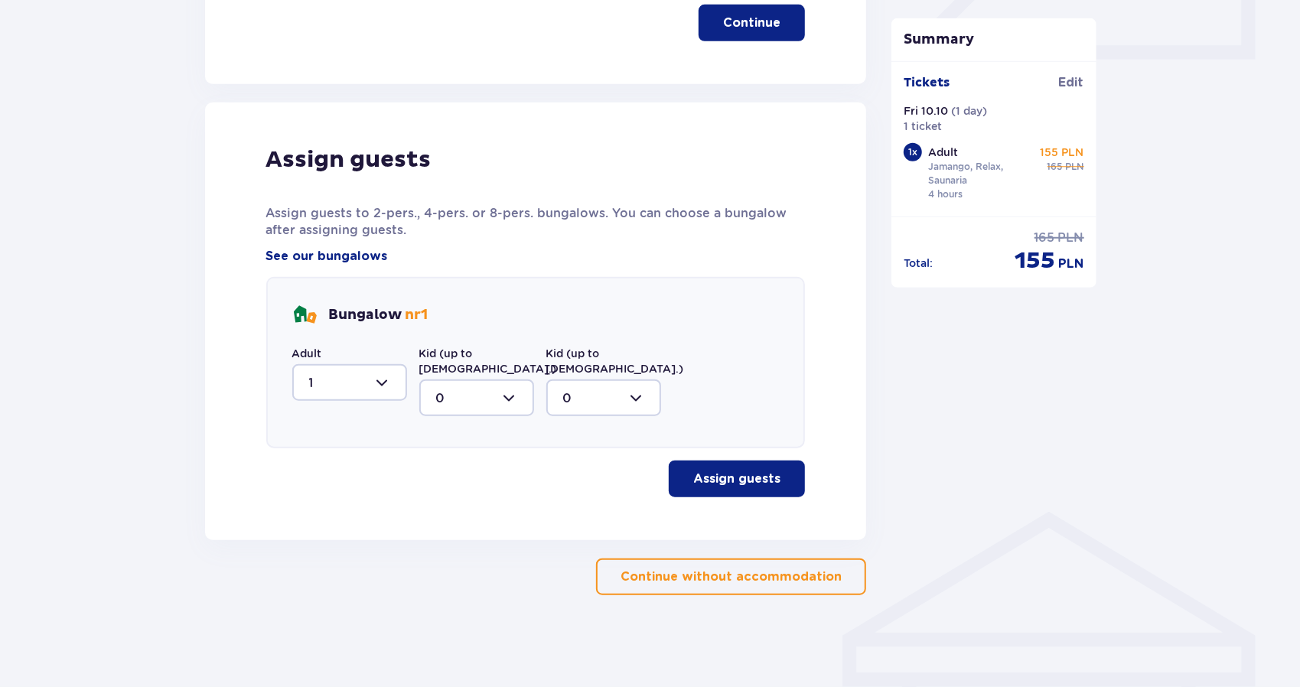
scroll to position [698, 0]
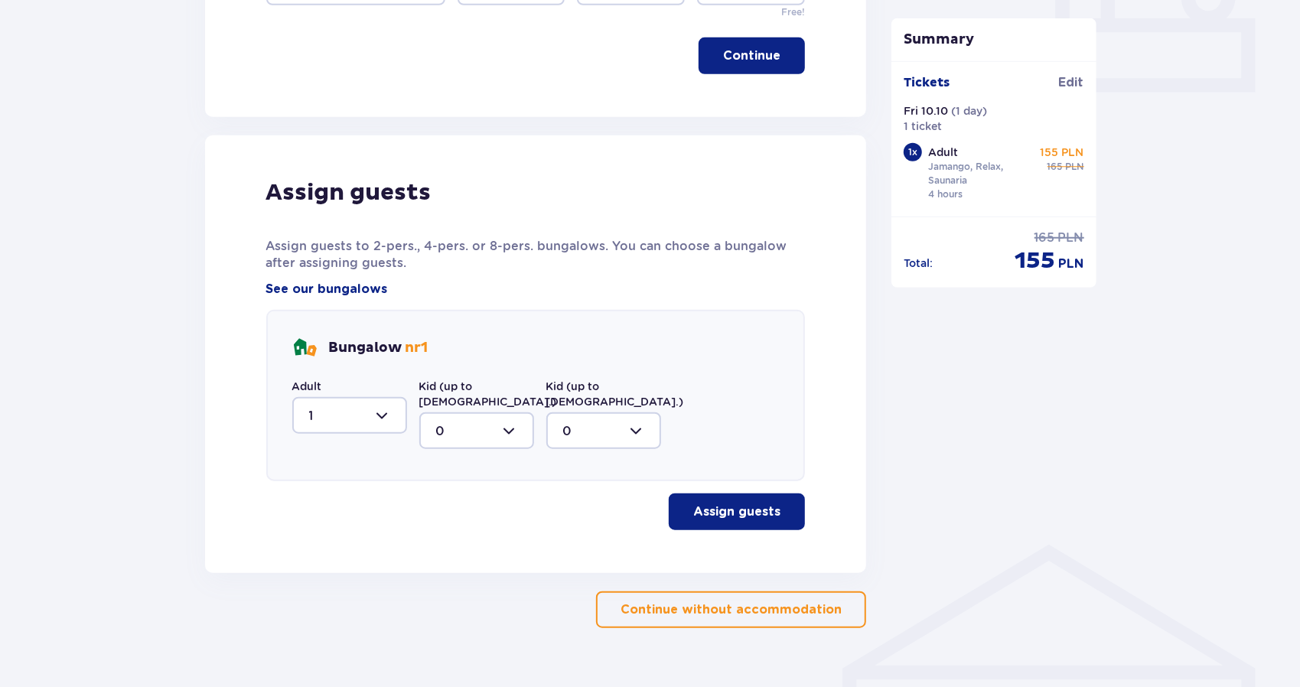
click at [745, 504] on p "Assign guests" at bounding box center [736, 512] width 87 height 17
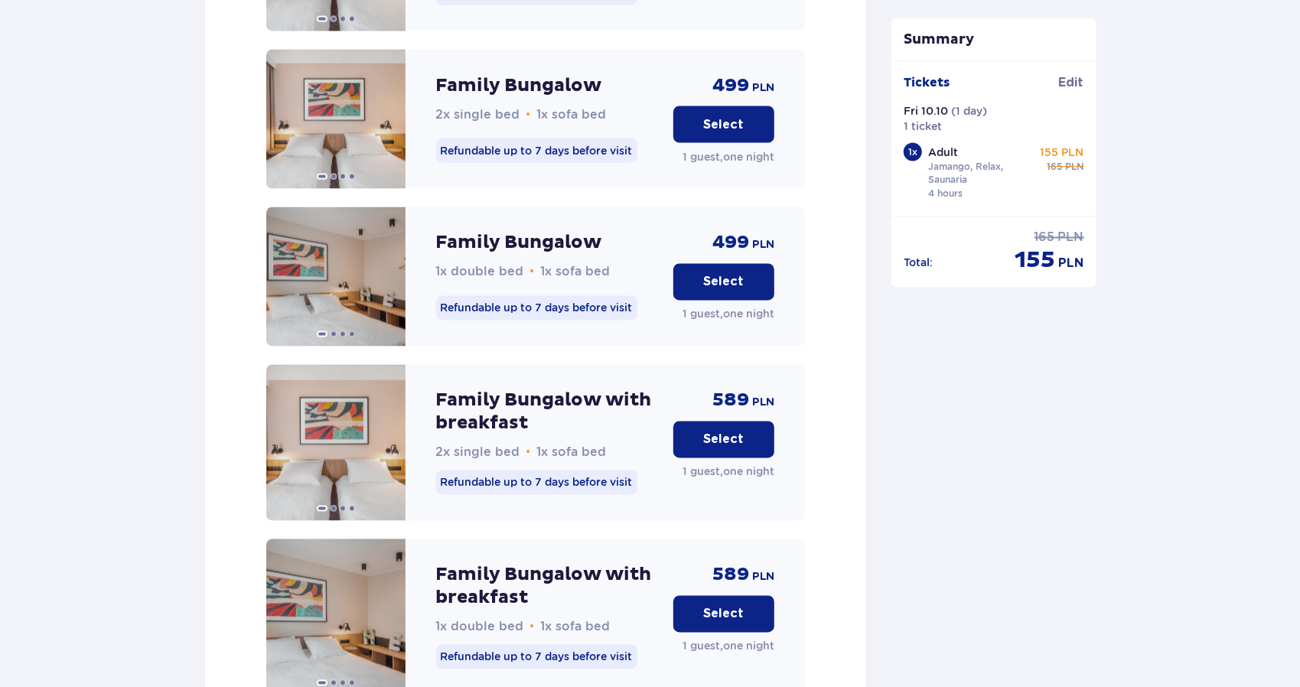
scroll to position [1977, 0]
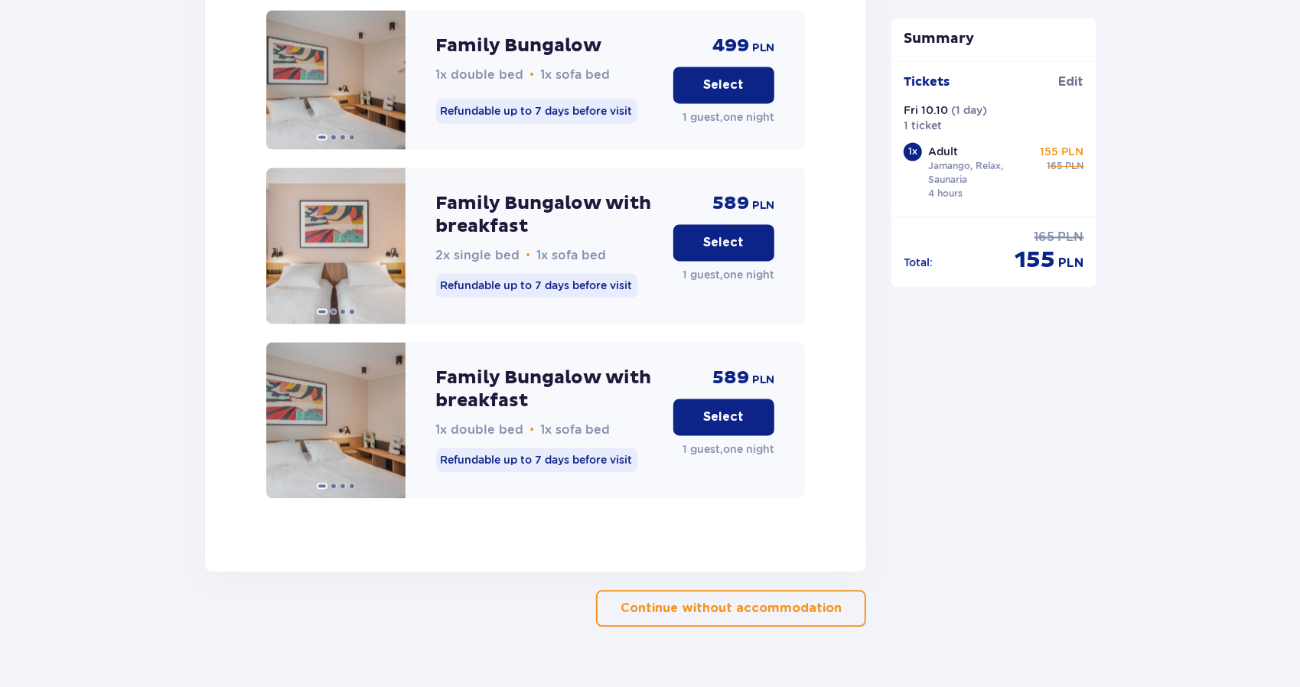
click at [777, 590] on button "Continue without accommodation" at bounding box center [731, 608] width 270 height 37
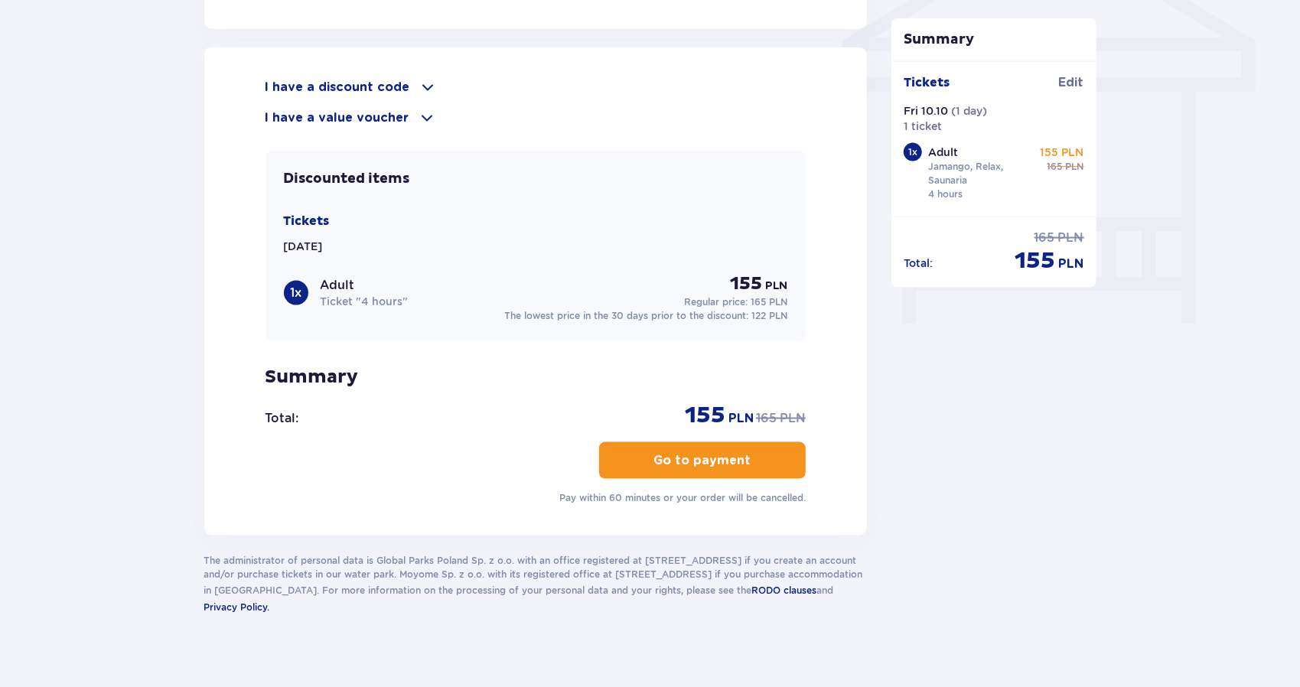
scroll to position [1339, 0]
